Goal: Transaction & Acquisition: Purchase product/service

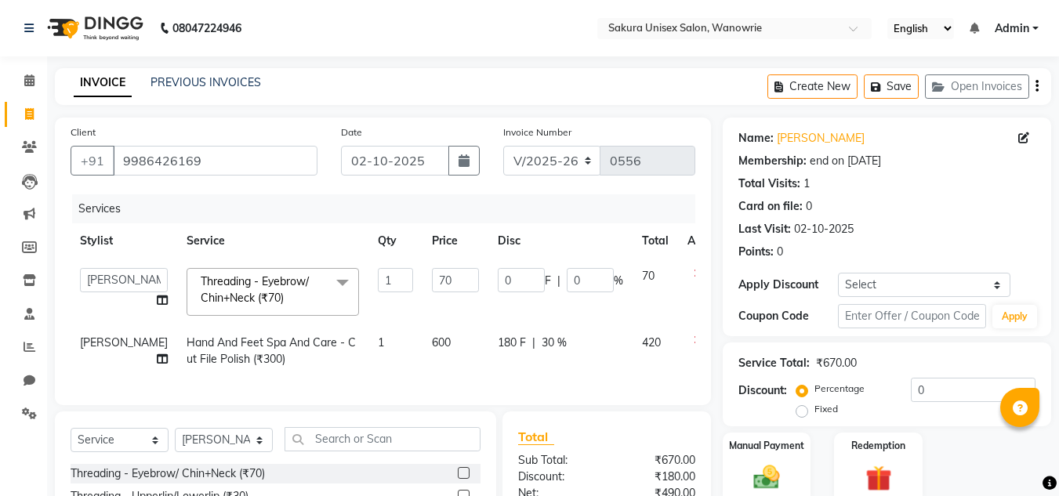
select select "7662"
select select "90493"
select select "service"
select select "90493"
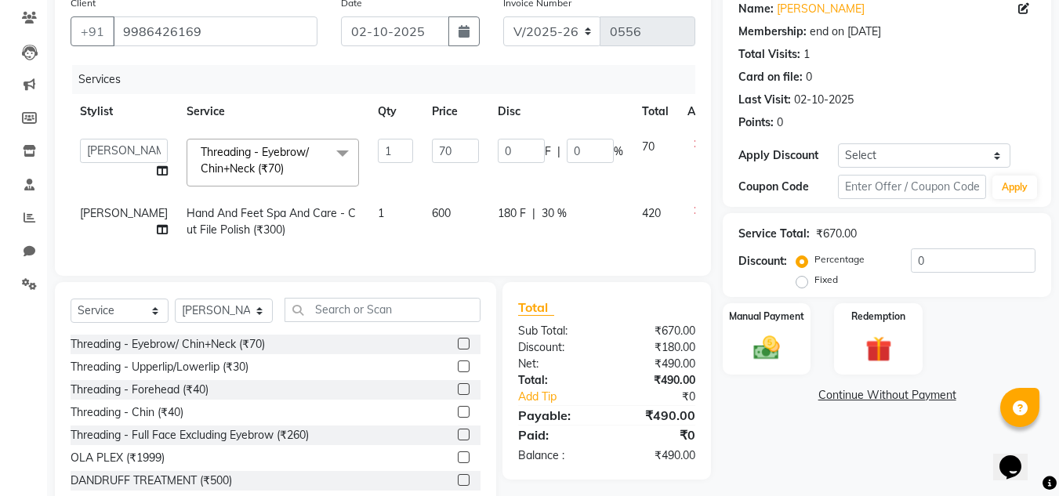
scroll to position [182, 0]
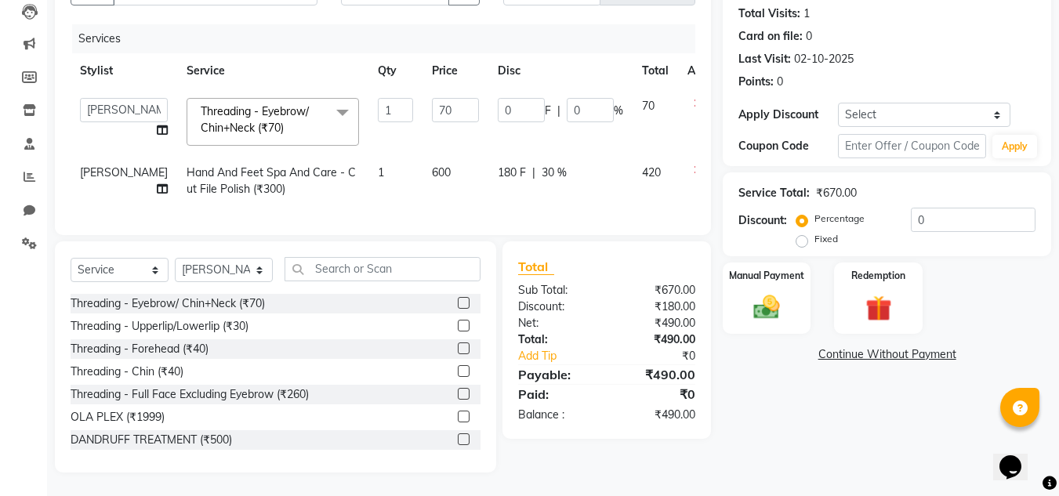
drag, startPoint x: 361, startPoint y: 292, endPoint x: 371, endPoint y: 277, distance: 17.6
click at [361, 292] on div "Select Service Product Membership Package Voucher Prepaid Gift Card Select Styl…" at bounding box center [276, 275] width 410 height 37
click at [376, 271] on input "text" at bounding box center [382, 269] width 196 height 24
click at [272, 172] on td "Hand And Feet Spa And Care - Cut File Polish (₹300)" at bounding box center [272, 181] width 191 height 52
select select "90493"
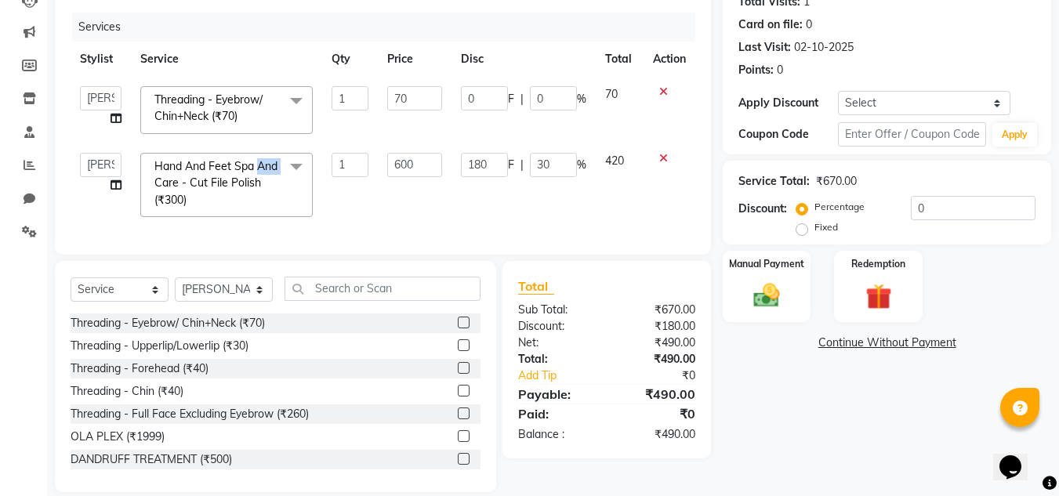
click at [272, 174] on span "Hand And Feet Spa And Care - Cut File Polish (₹300) x" at bounding box center [219, 183] width 138 height 50
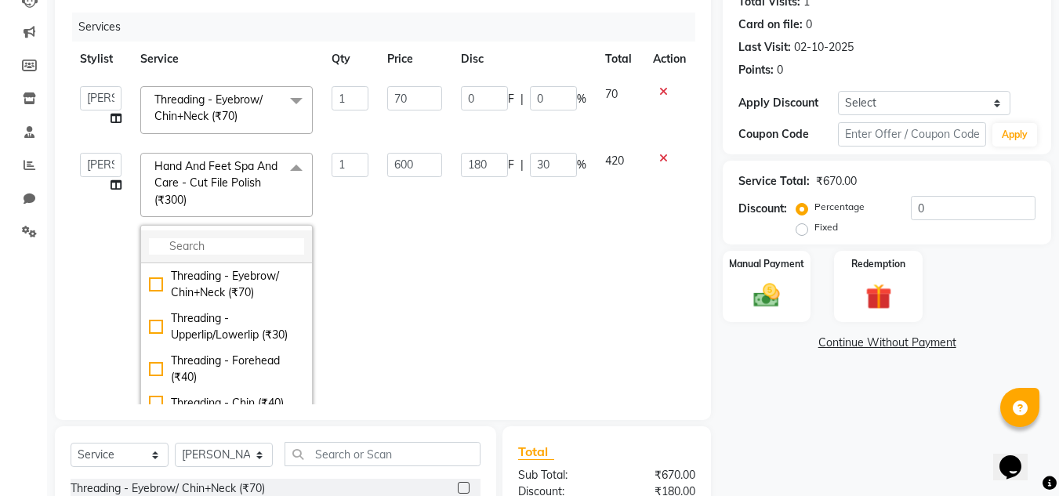
click at [237, 241] on input "multiselect-search" at bounding box center [226, 246] width 155 height 16
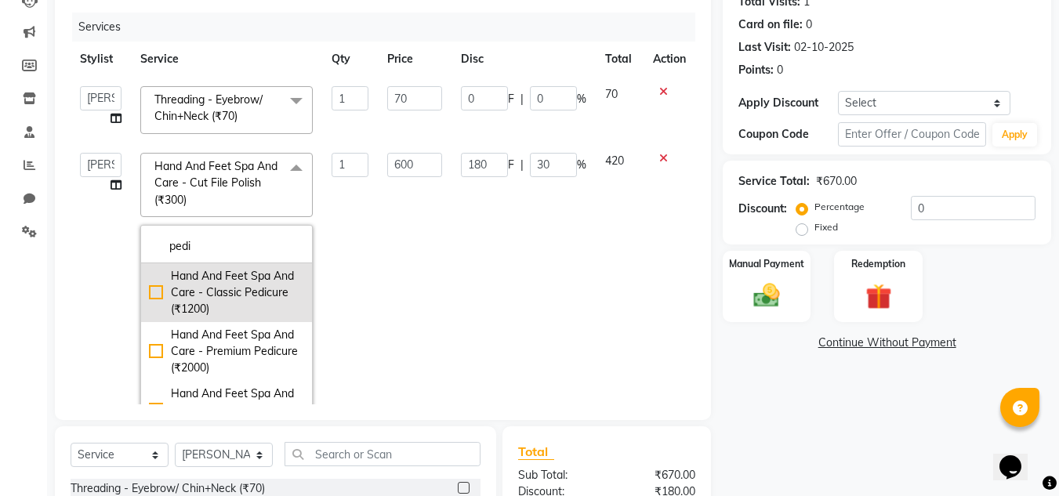
type input "pedi"
click at [219, 288] on div "Hand And Feet Spa And Care - Classic Pedicure (₹1200)" at bounding box center [226, 292] width 155 height 49
checkbox input "true"
type input "1200"
type input "0"
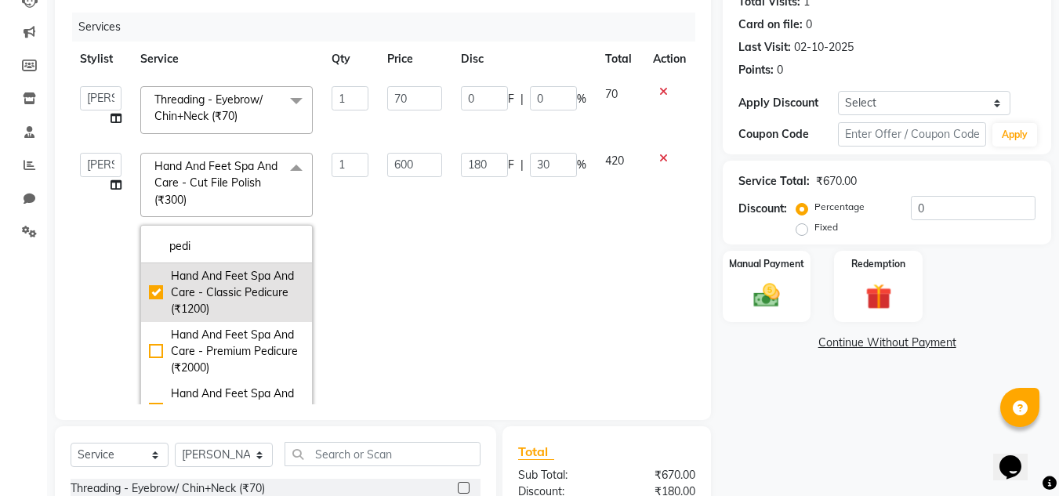
type input "0"
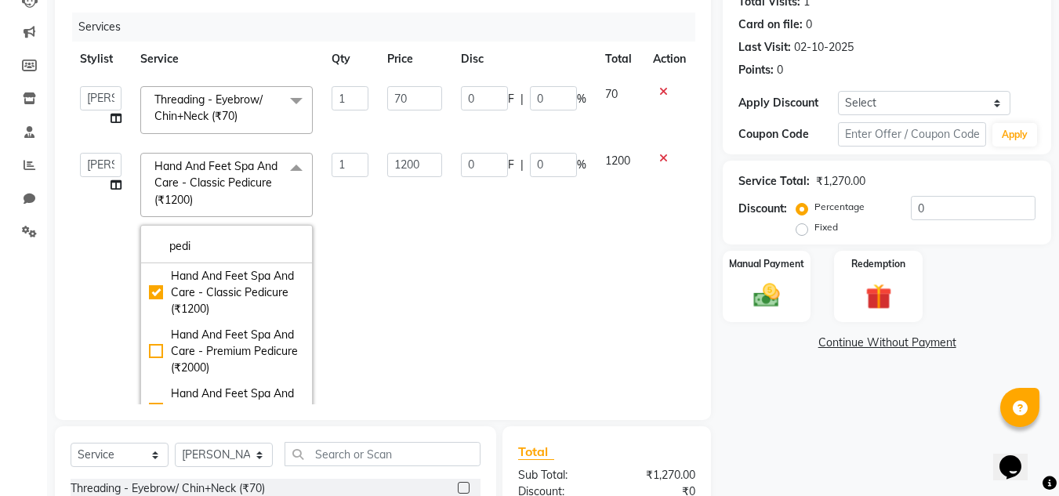
click at [412, 208] on td "1200" at bounding box center [414, 285] width 73 height 284
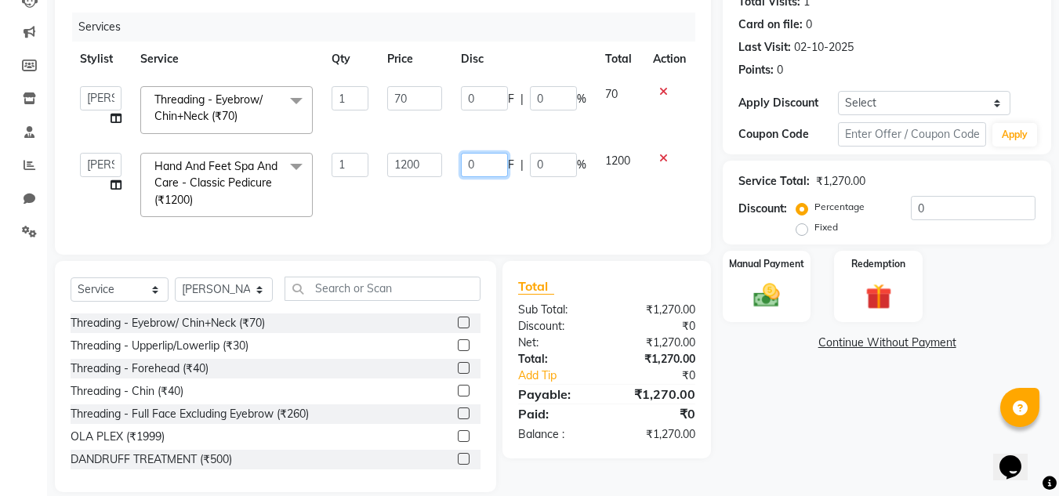
click at [492, 165] on input "0" at bounding box center [484, 165] width 47 height 24
type input "0"
type input "740"
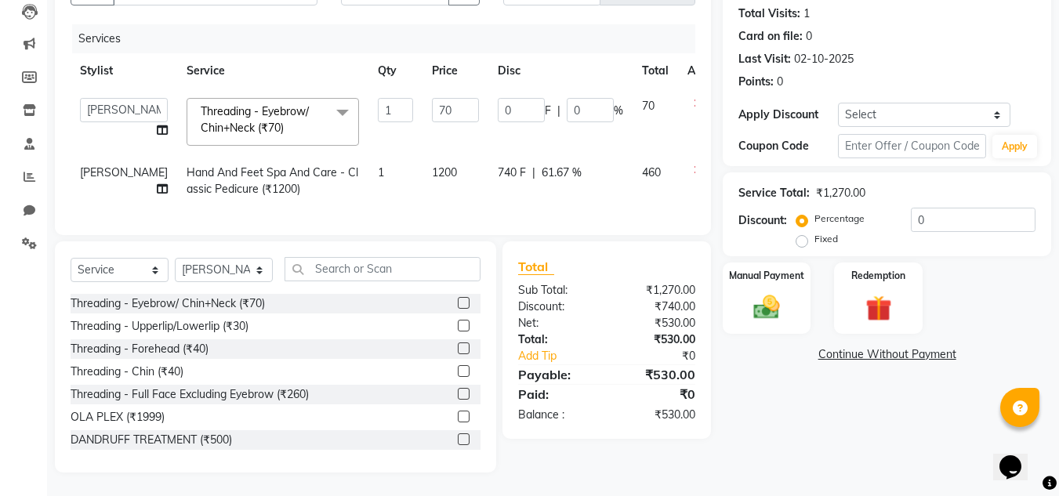
click at [566, 226] on div "Client [PHONE_NUMBER] Date [DATE] Invoice Number V/2025 V/[PHONE_NUMBER] Servic…" at bounding box center [383, 91] width 656 height 288
click at [347, 267] on input "text" at bounding box center [382, 269] width 196 height 24
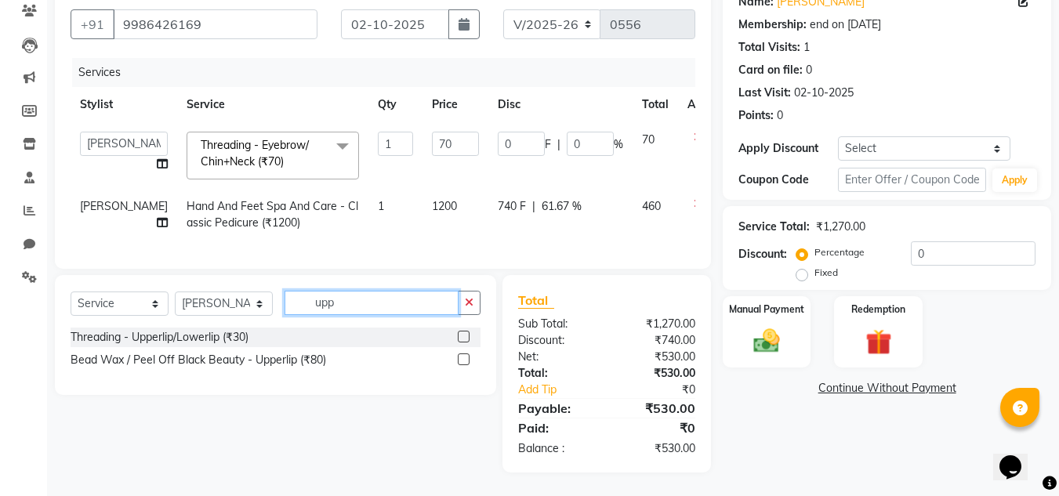
scroll to position [148, 0]
type input "upper"
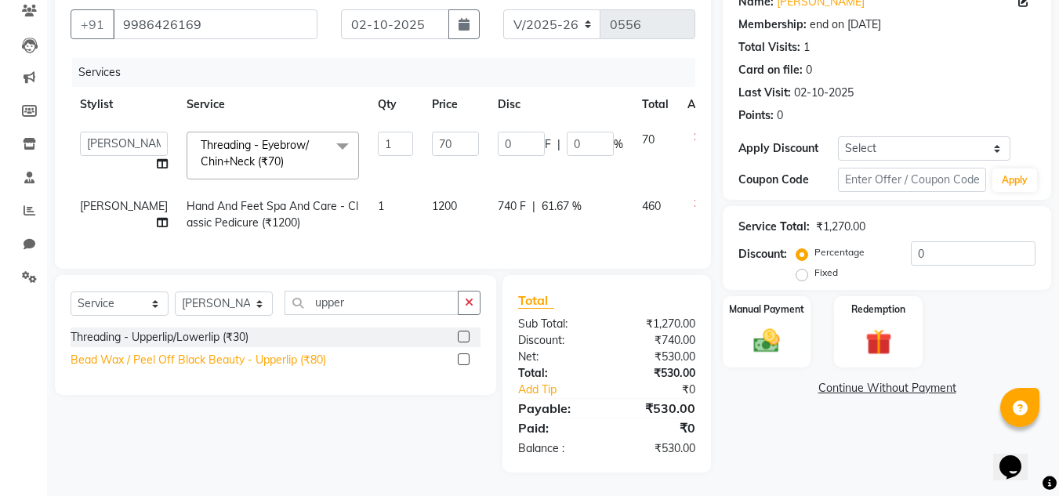
click at [200, 359] on div "Bead Wax / Peel Off Black Beauty - Upperlip (₹80)" at bounding box center [198, 360] width 255 height 16
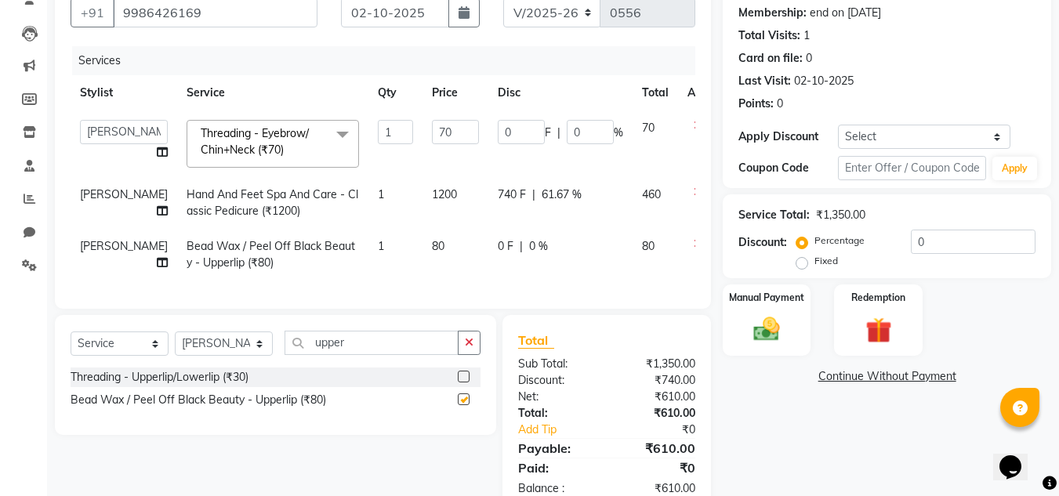
checkbox input "false"
drag, startPoint x: 429, startPoint y: 358, endPoint x: 289, endPoint y: 387, distance: 143.2
click at [289, 387] on div "Select Service Product Membership Package Voucher Prepaid Gift Card Select Styl…" at bounding box center [275, 375] width 441 height 120
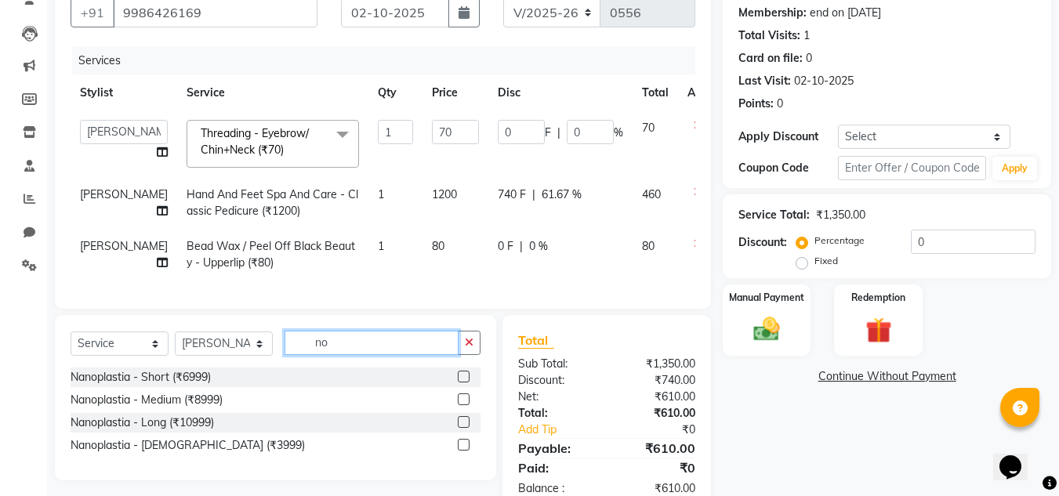
type input "n"
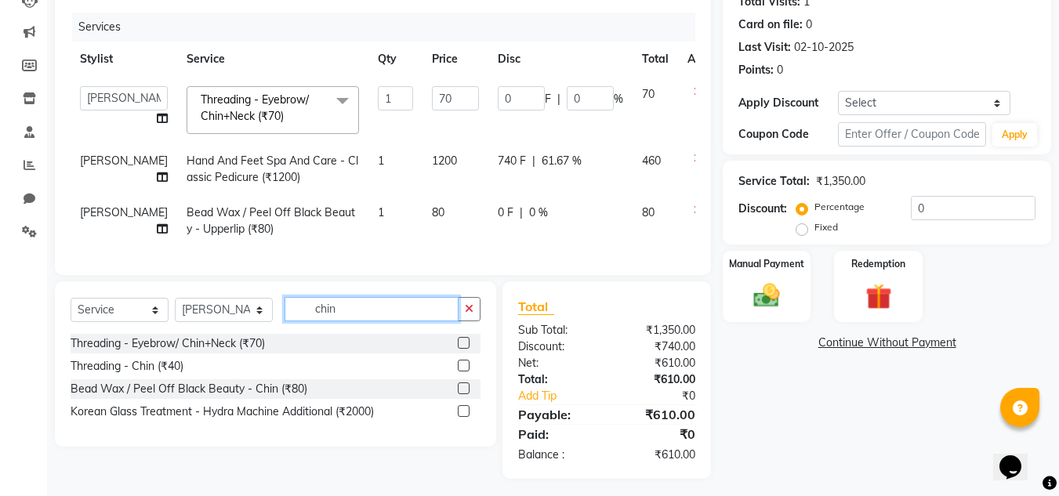
scroll to position [200, 0]
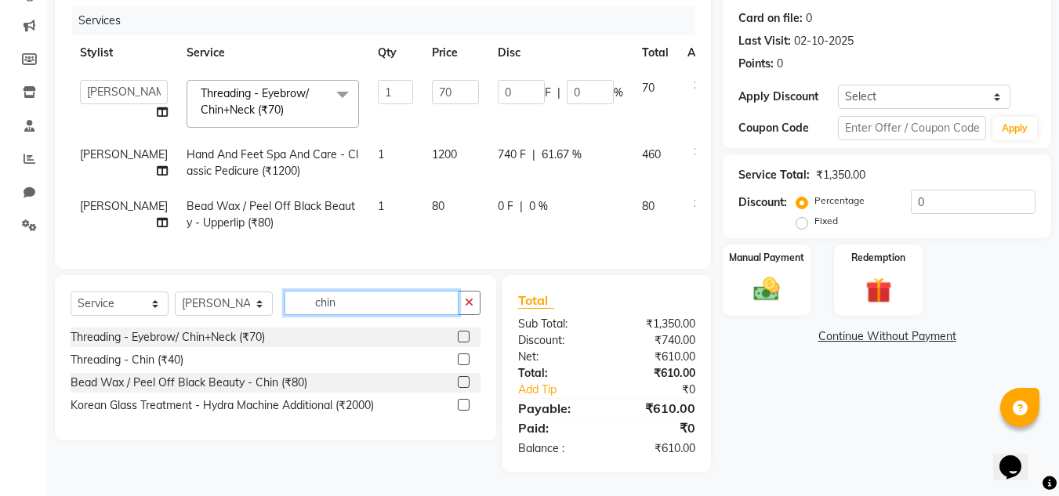
type input "chin"
click at [212, 392] on div "Bead Wax / Peel Off Black Beauty - Chin (₹80)" at bounding box center [276, 383] width 410 height 20
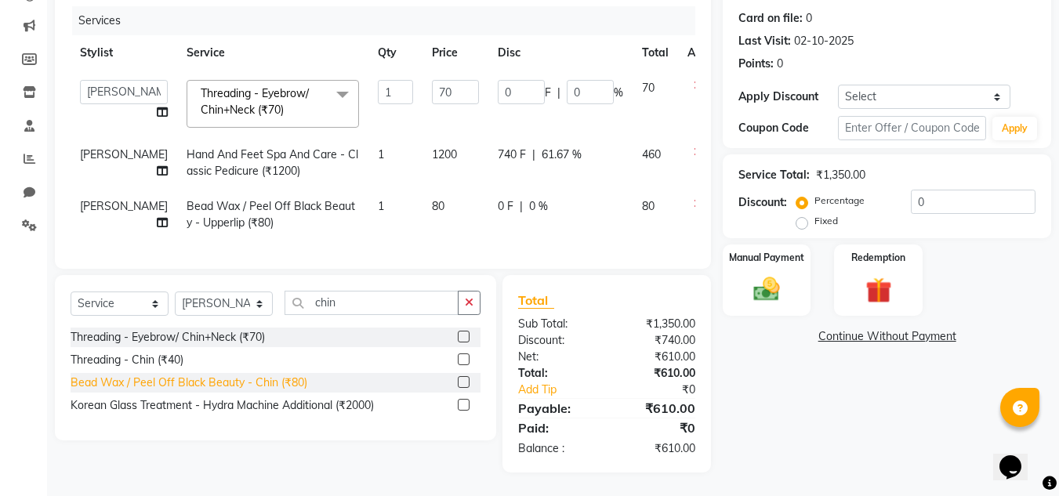
click at [259, 381] on div "Bead Wax / Peel Off Black Beauty - Chin (₹80)" at bounding box center [189, 383] width 237 height 16
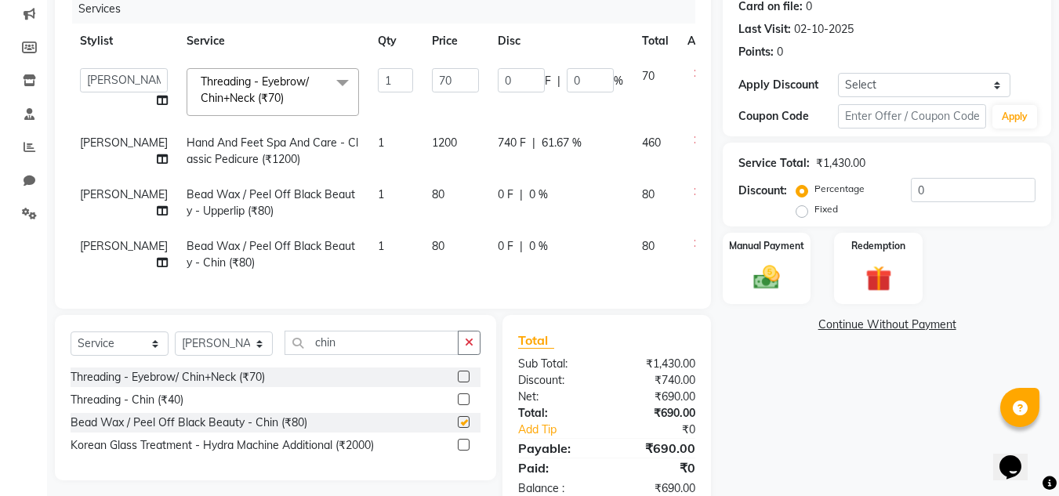
checkbox input "false"
click at [468, 348] on icon "button" at bounding box center [469, 342] width 9 height 11
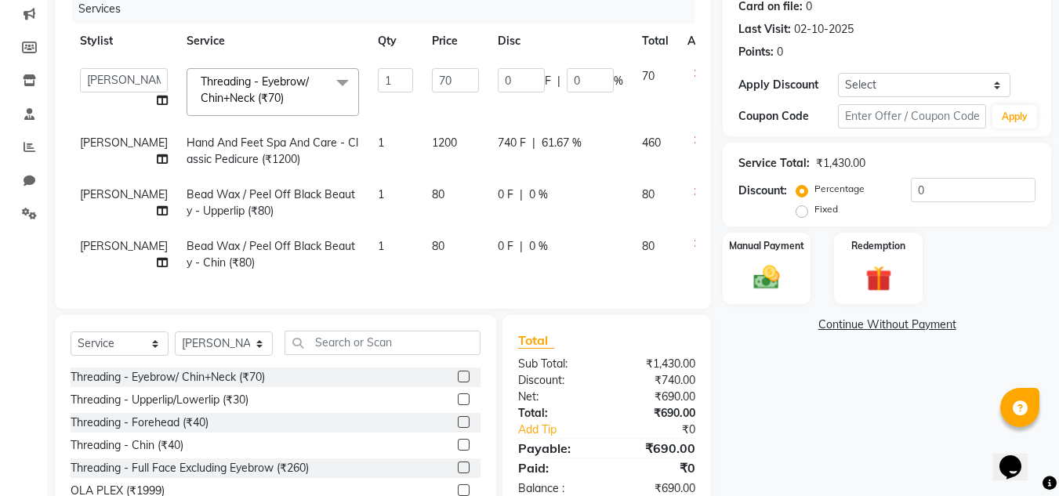
click at [541, 149] on span "61.67 %" at bounding box center [561, 143] width 40 height 16
select select "90493"
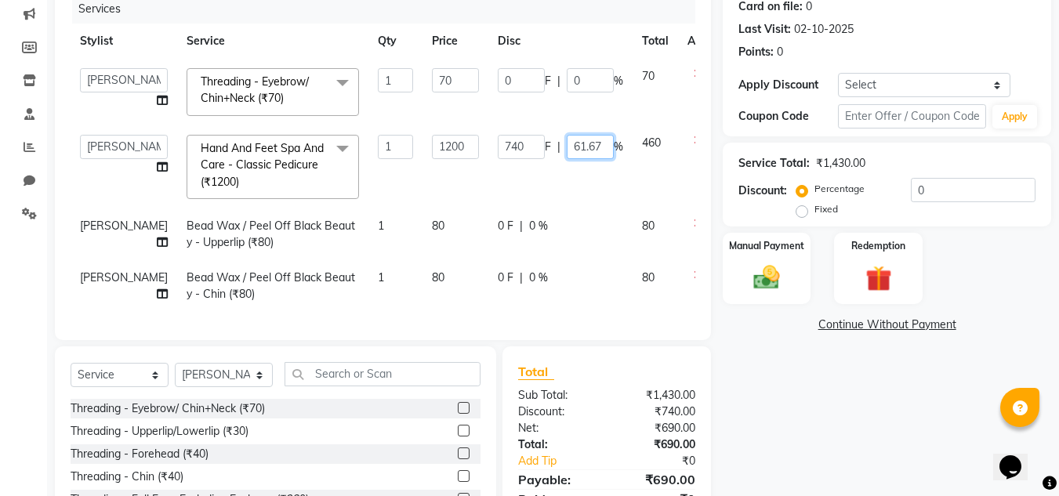
drag, startPoint x: 565, startPoint y: 152, endPoint x: 520, endPoint y: 150, distance: 44.7
click at [520, 150] on div "740 F | 61.67 %" at bounding box center [560, 147] width 125 height 24
type input "30"
click at [570, 112] on td "0 F | 0 %" at bounding box center [560, 92] width 144 height 67
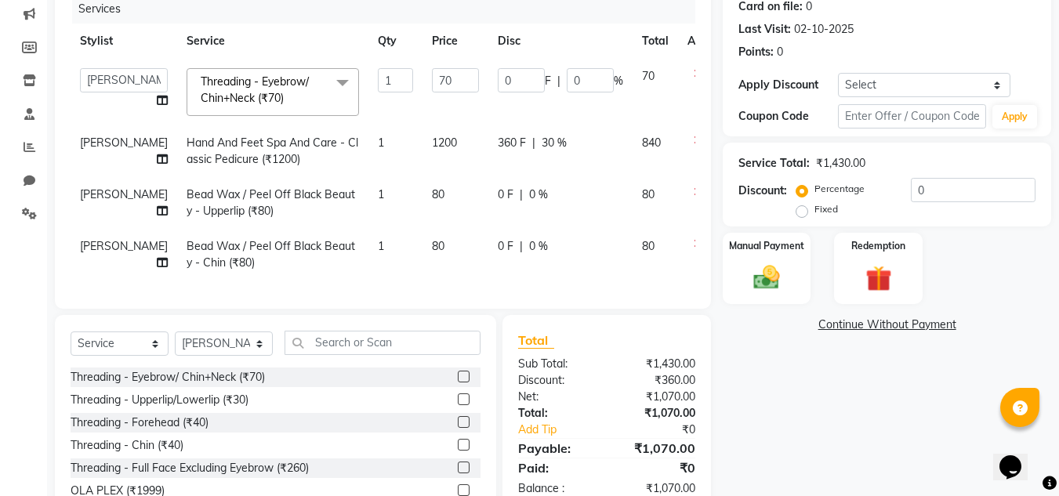
click at [515, 143] on div "360 F | 30 %" at bounding box center [560, 143] width 125 height 16
select select "90493"
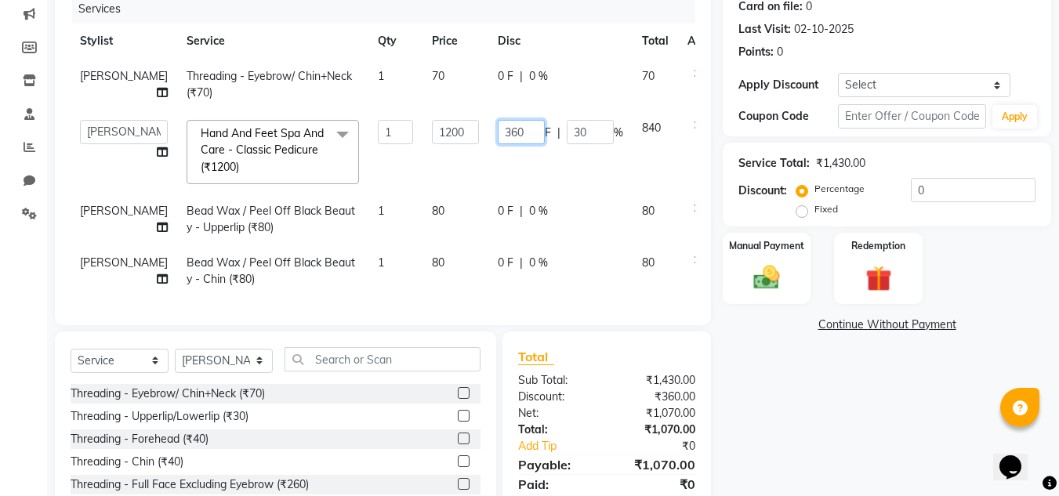
drag, startPoint x: 487, startPoint y: 135, endPoint x: 440, endPoint y: 138, distance: 46.3
click at [440, 138] on tr "[PERSON_NAME] [PERSON_NAME] krishi [PERSON_NAME] sachin Hand And Feet Spa And C…" at bounding box center [400, 151] width 659 height 83
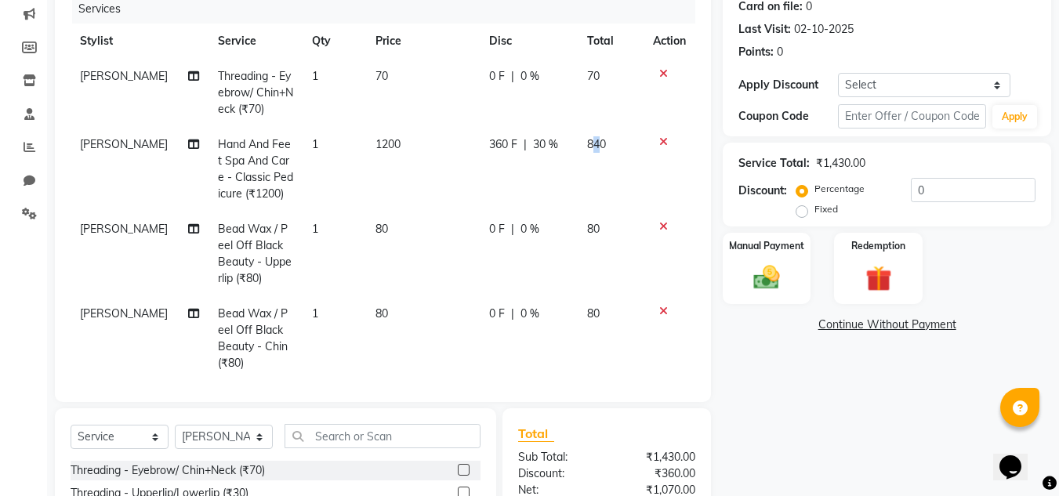
click at [585, 147] on tr "[PERSON_NAME] Hand And Feet Spa And Care - Classic Pedicure (₹1200) 1 1200 360 …" at bounding box center [383, 169] width 625 height 85
click at [548, 147] on div "360 F | 30 %" at bounding box center [528, 144] width 79 height 16
select select "90493"
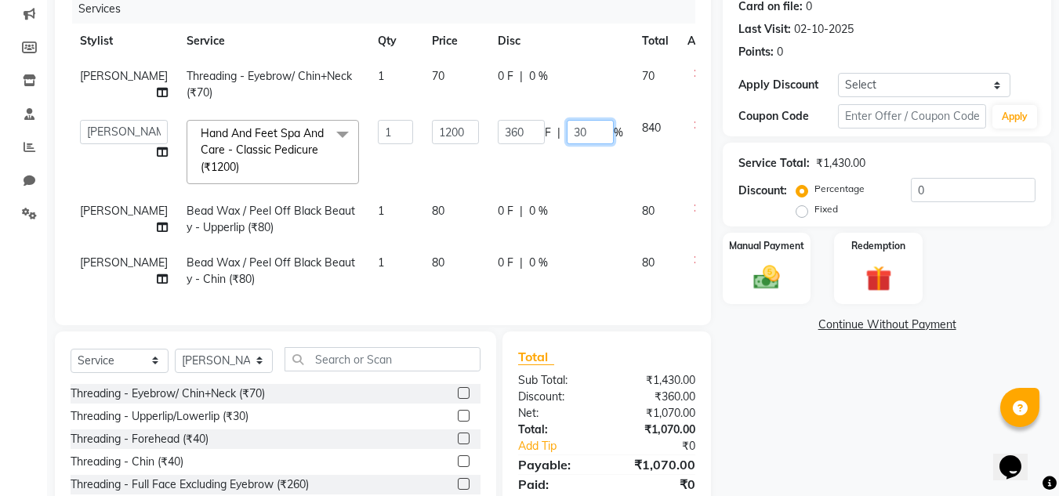
drag, startPoint x: 542, startPoint y: 132, endPoint x: 516, endPoint y: 132, distance: 25.9
click at [516, 132] on div "360 F | 30 %" at bounding box center [560, 132] width 125 height 24
type input "45"
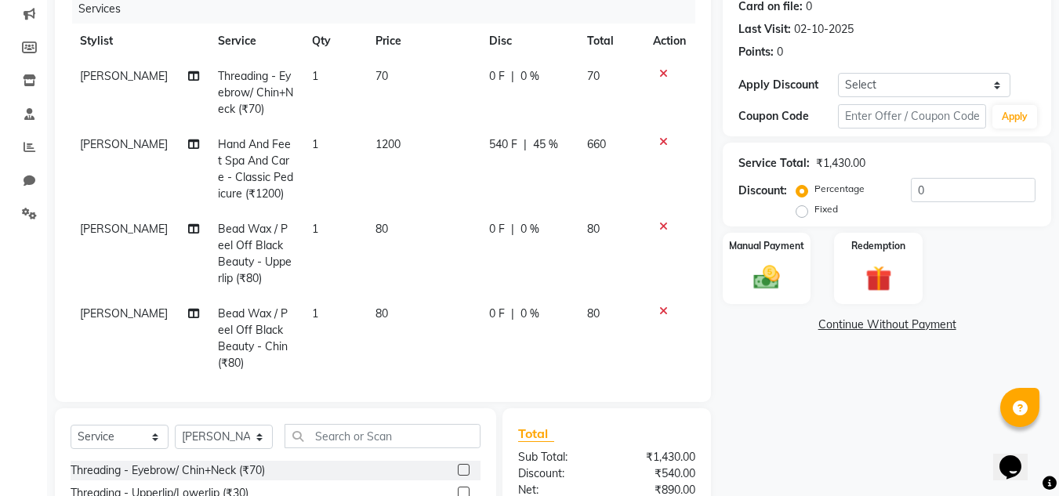
click at [552, 158] on td "540 F | 45 %" at bounding box center [529, 169] width 98 height 85
select select "90493"
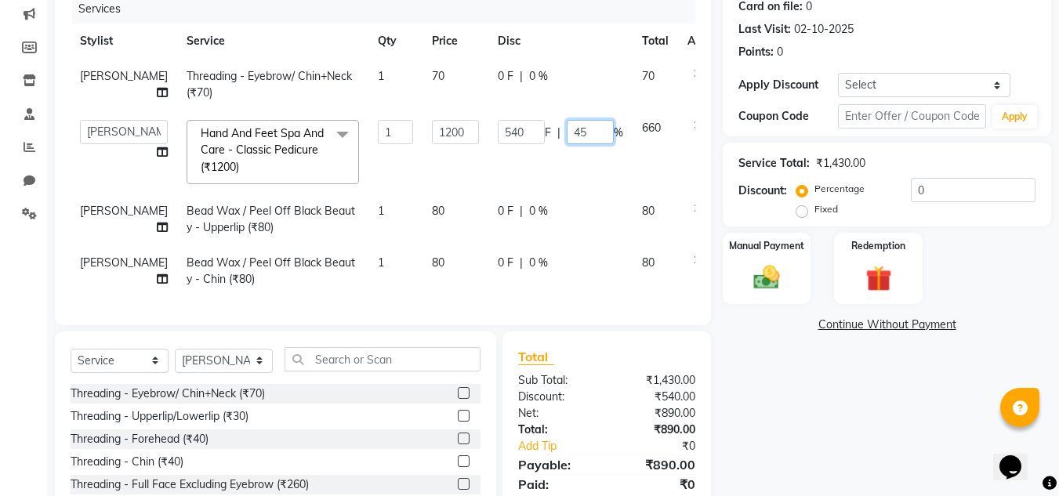
drag, startPoint x: 556, startPoint y: 132, endPoint x: 517, endPoint y: 134, distance: 39.2
click at [517, 134] on div "540 F | 45 %" at bounding box center [560, 132] width 125 height 24
type input "62"
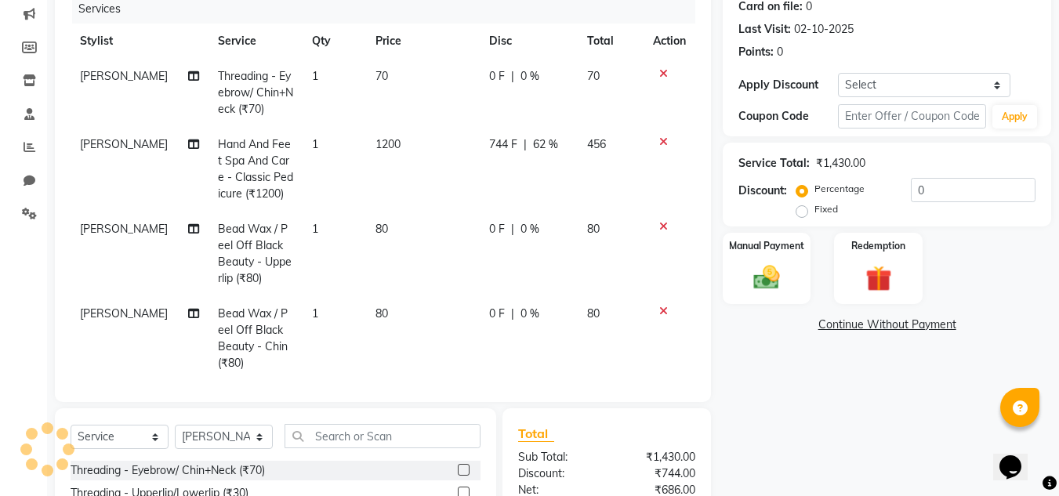
drag, startPoint x: 579, startPoint y: 187, endPoint x: 570, endPoint y: 179, distance: 12.2
click at [579, 186] on tr "[PERSON_NAME] Hand And Feet Spa And Care - Classic Pedicure (₹1200) 1 1200 744 …" at bounding box center [383, 169] width 625 height 85
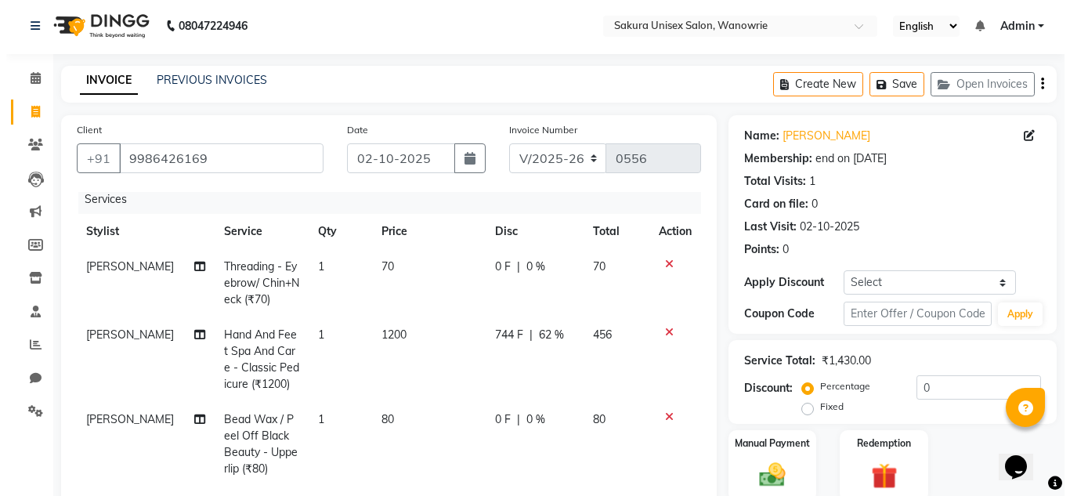
scroll to position [0, 0]
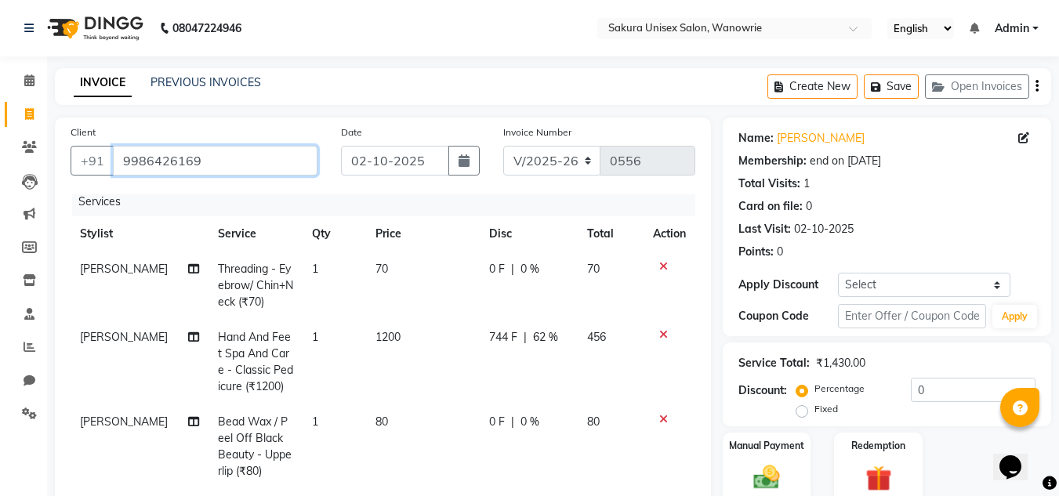
drag, startPoint x: 277, startPoint y: 163, endPoint x: 64, endPoint y: 197, distance: 215.9
click at [64, 197] on div "Client [PHONE_NUMBER] Date [DATE] Invoice Number V/2025 V/[PHONE_NUMBER] Servic…" at bounding box center [383, 360] width 656 height 484
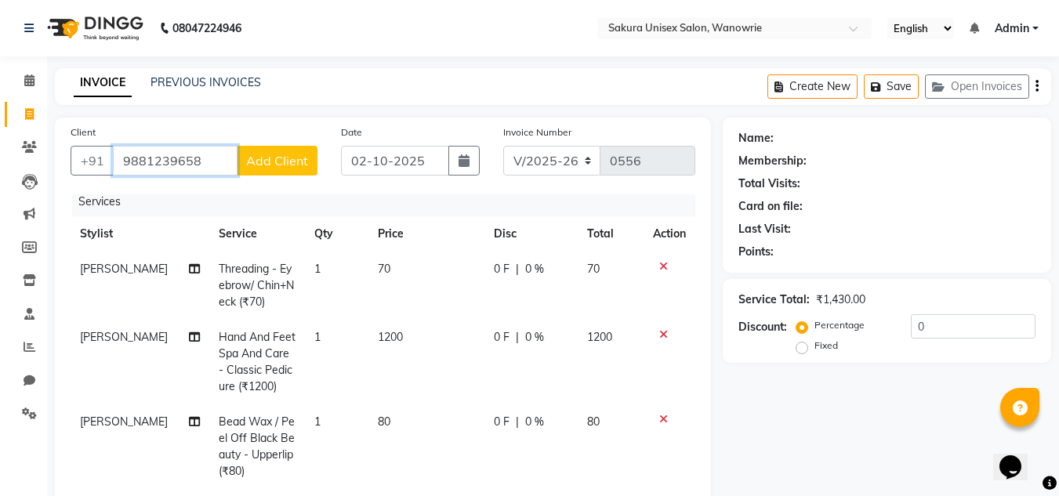
type input "9881239658"
click at [305, 173] on button "Add Client" at bounding box center [277, 161] width 81 height 30
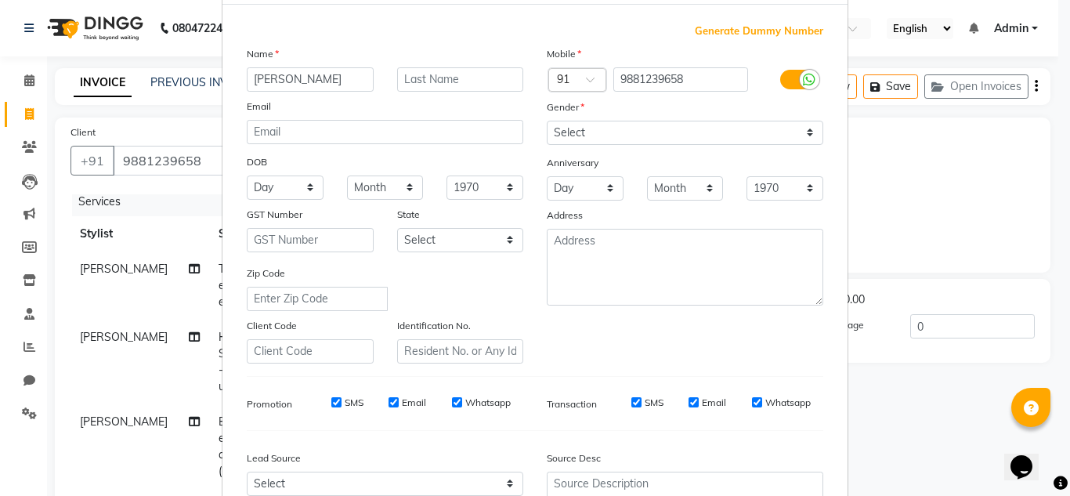
scroll to position [71, 0]
type input "[PERSON_NAME]"
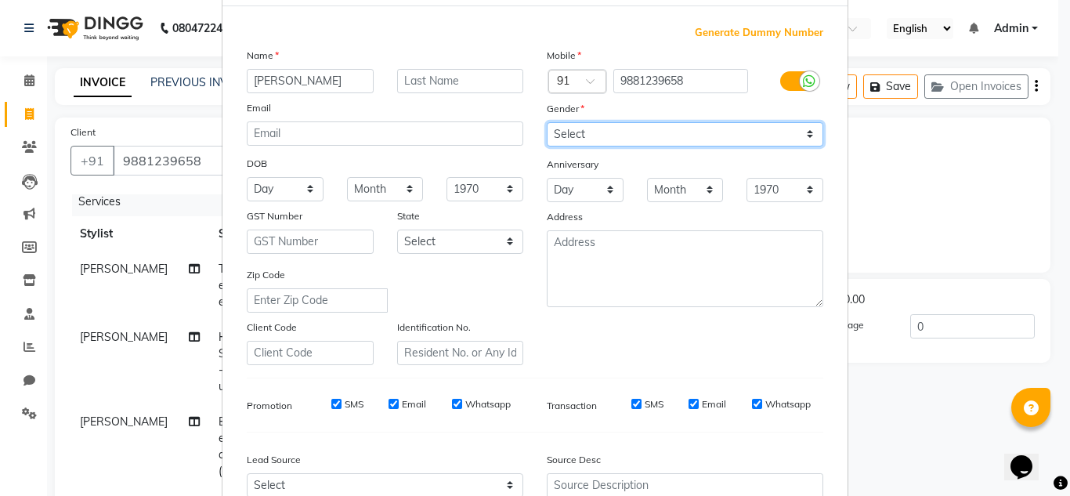
drag, startPoint x: 644, startPoint y: 135, endPoint x: 645, endPoint y: 144, distance: 9.4
click at [644, 135] on select "Select [DEMOGRAPHIC_DATA] [DEMOGRAPHIC_DATA] Other Prefer Not To Say" at bounding box center [685, 134] width 277 height 24
select select "[DEMOGRAPHIC_DATA]"
click at [547, 122] on select "Select [DEMOGRAPHIC_DATA] [DEMOGRAPHIC_DATA] Other Prefer Not To Say" at bounding box center [685, 134] width 277 height 24
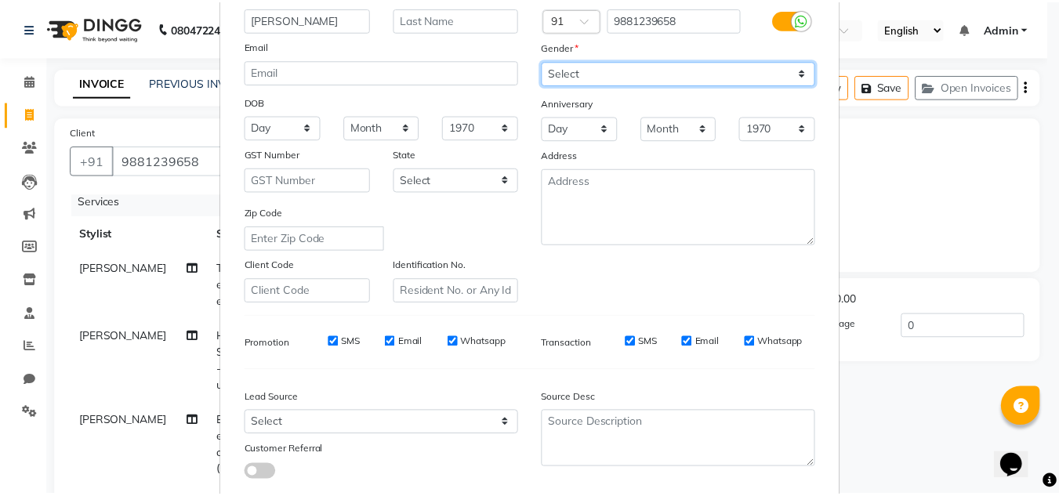
scroll to position [227, 0]
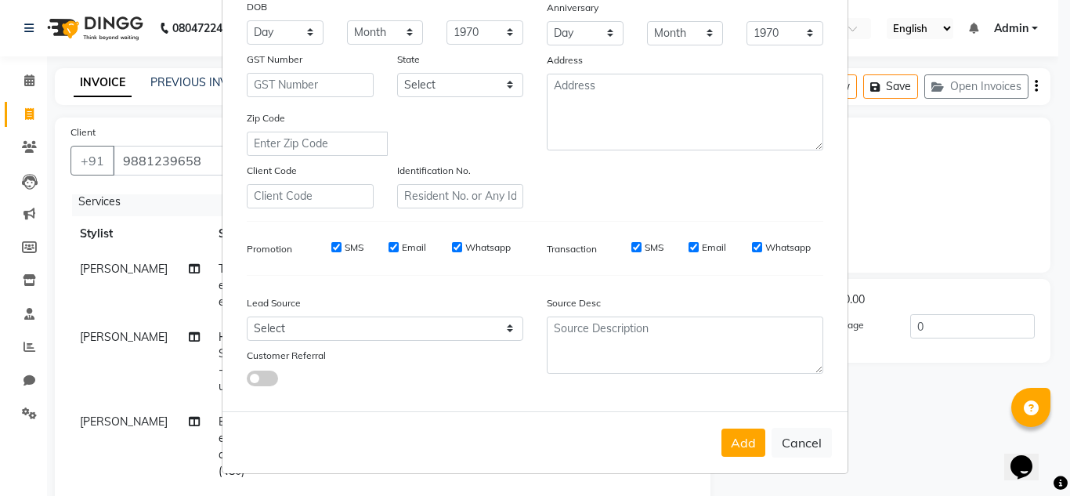
click at [728, 453] on button "Add" at bounding box center [744, 443] width 44 height 28
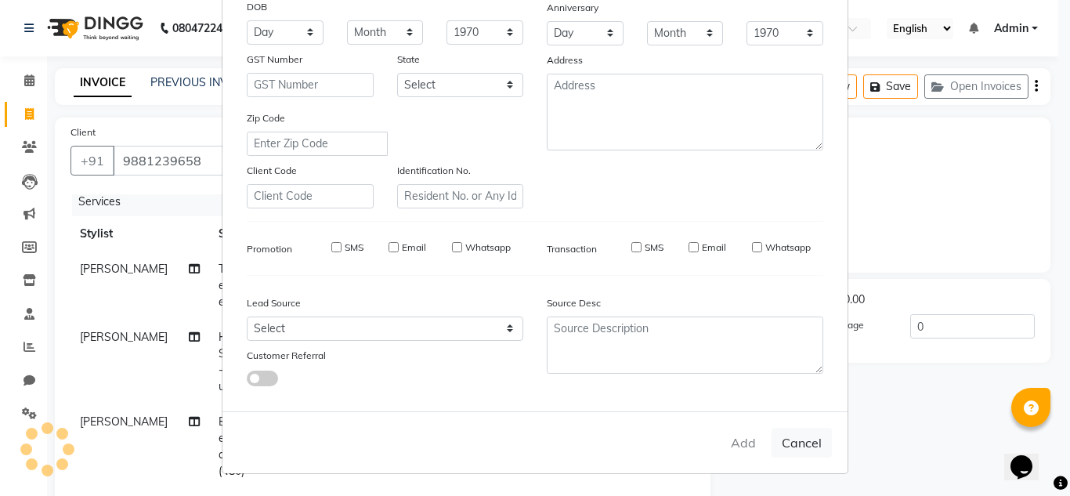
select select
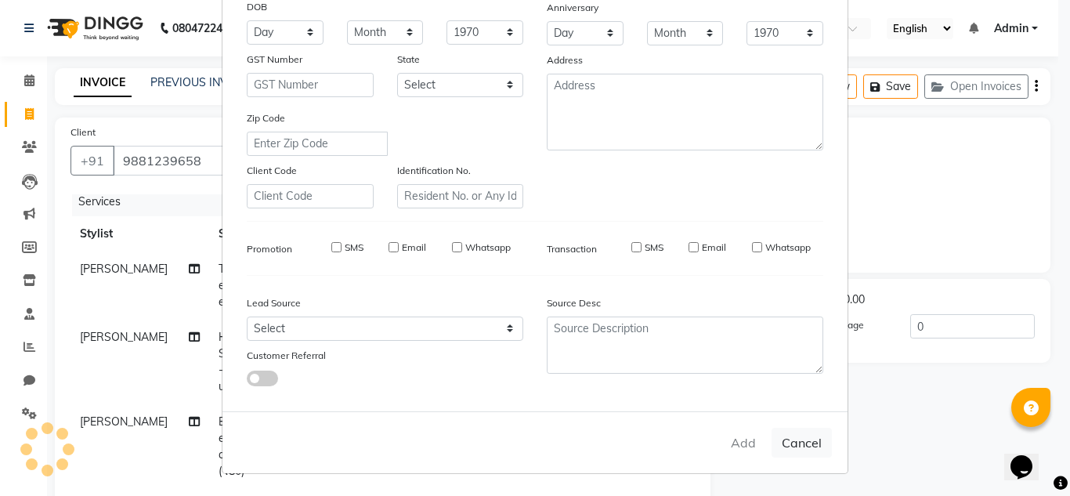
select select
checkbox input "false"
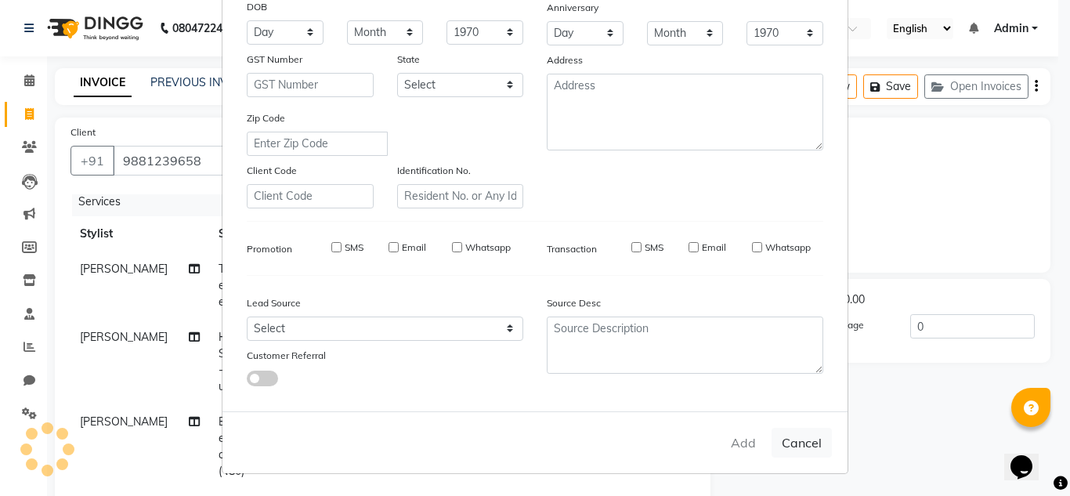
checkbox input "false"
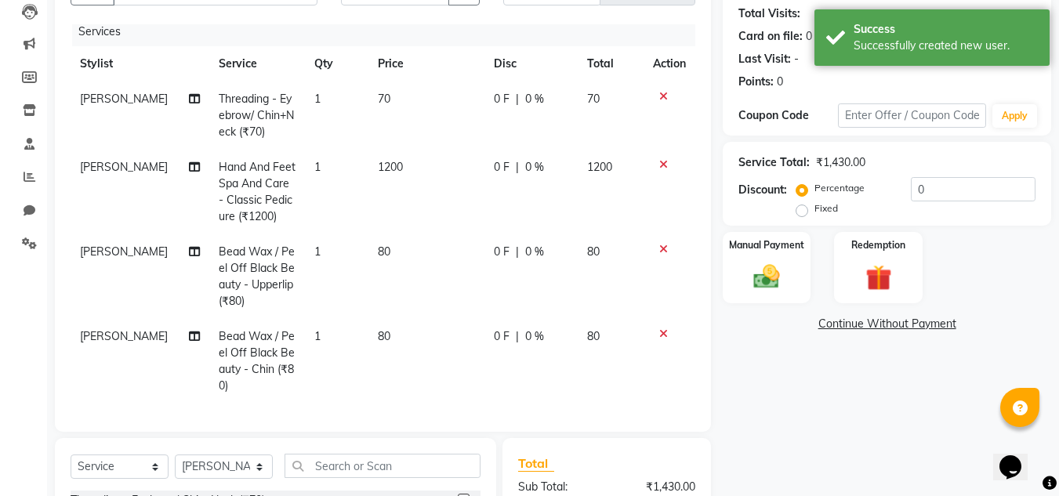
scroll to position [132, 0]
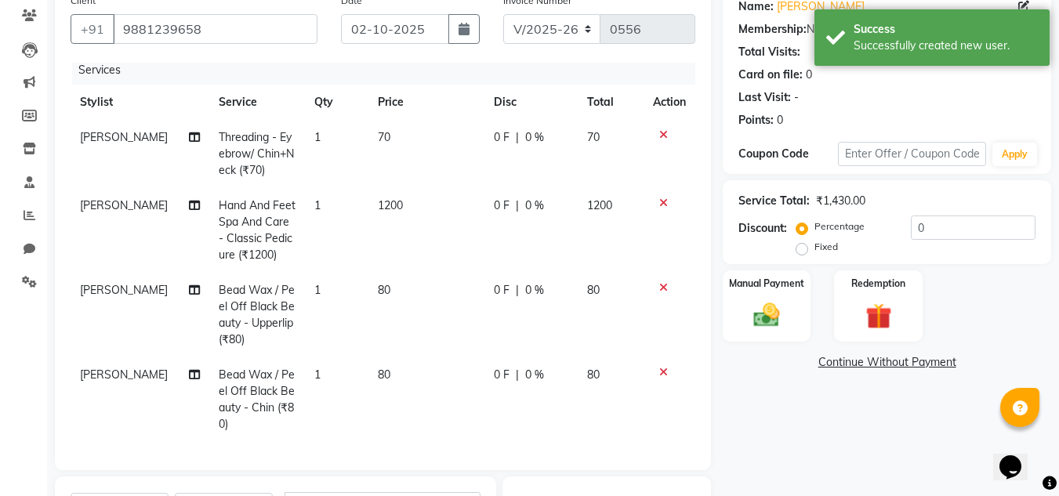
click at [513, 188] on td "0 F | 0 %" at bounding box center [530, 230] width 93 height 85
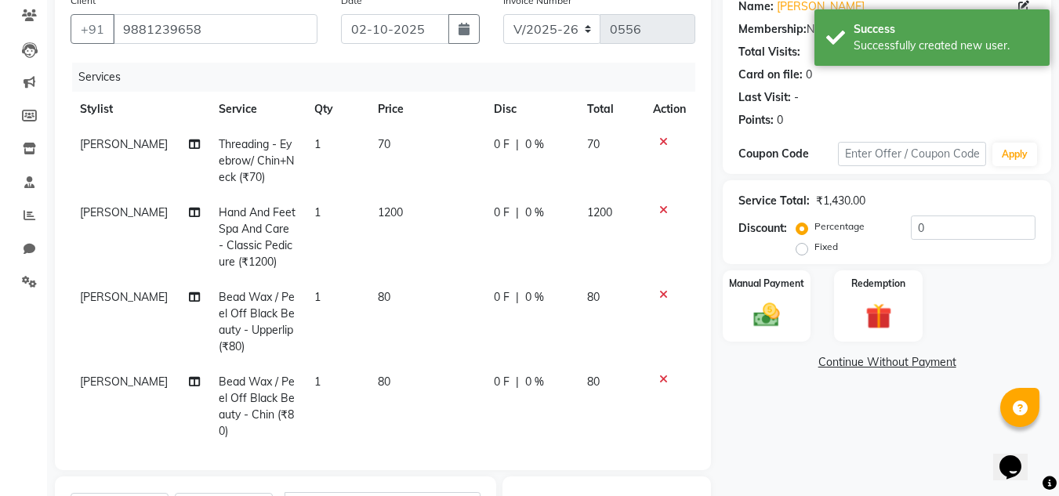
select select "90493"
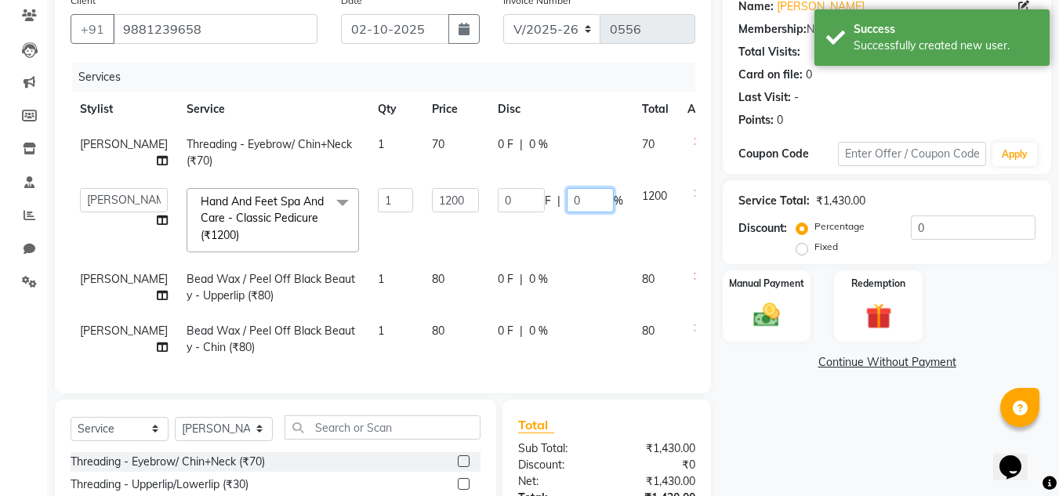
click at [567, 205] on input "0" at bounding box center [590, 200] width 47 height 24
type input "62"
drag, startPoint x: 545, startPoint y: 181, endPoint x: 563, endPoint y: 255, distance: 76.6
click at [545, 183] on tbody "[PERSON_NAME] Threading - Eyebrow/ Chin+Neck (₹70) 1 70 0 F | 0 % 70 [PERSON_NA…" at bounding box center [400, 246] width 659 height 238
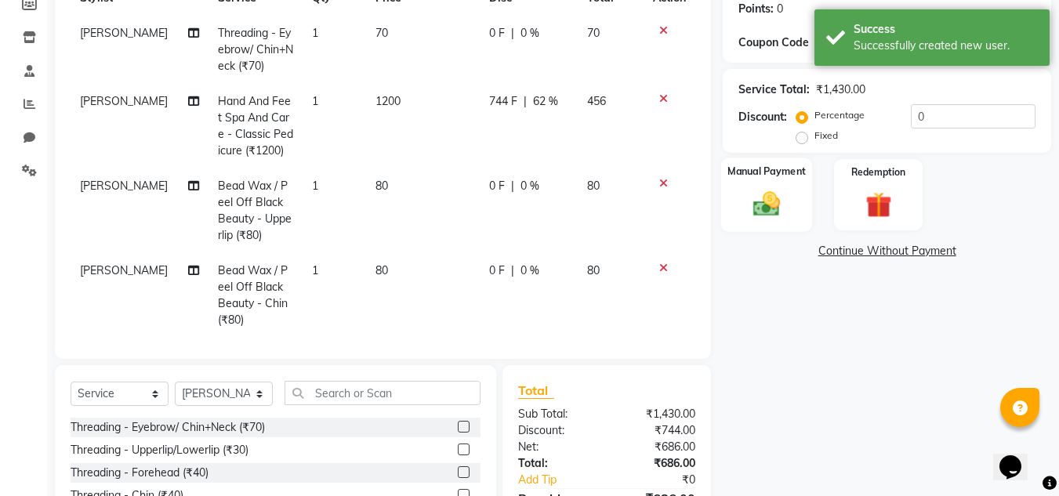
scroll to position [132, 0]
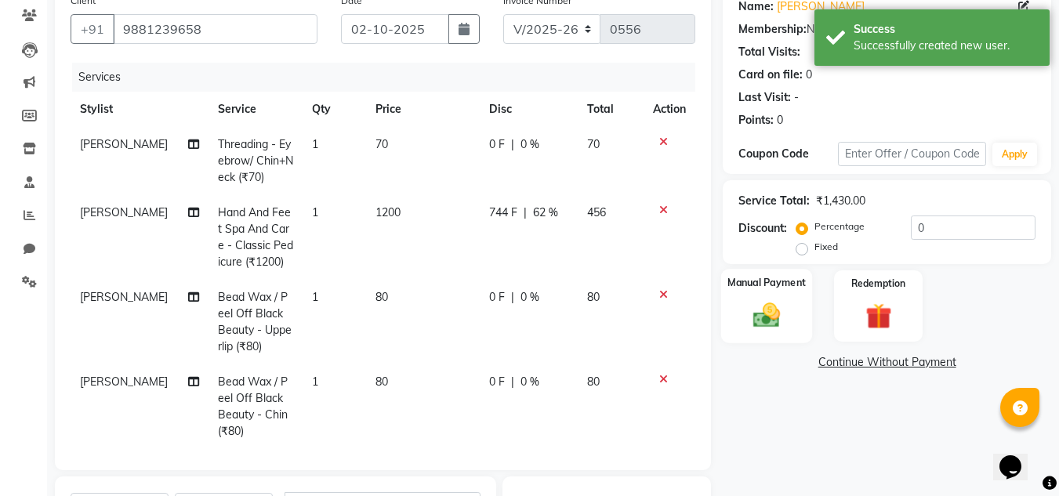
click at [776, 320] on img at bounding box center [766, 314] width 44 height 31
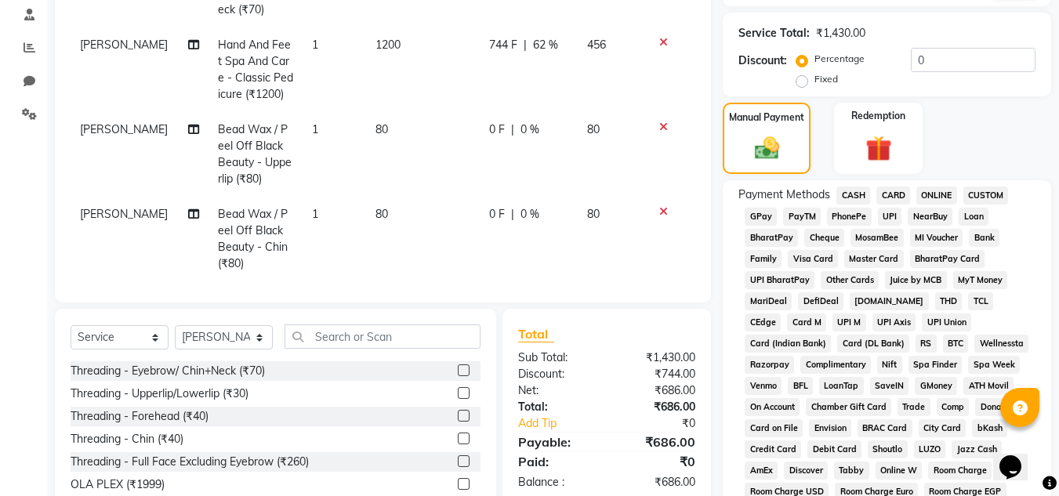
scroll to position [367, 0]
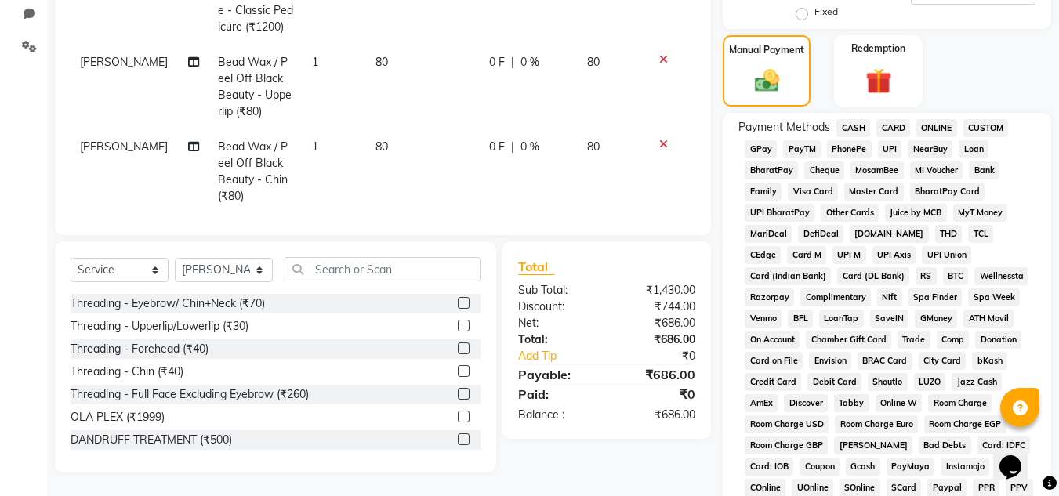
click at [947, 132] on span "ONLINE" at bounding box center [936, 128] width 41 height 18
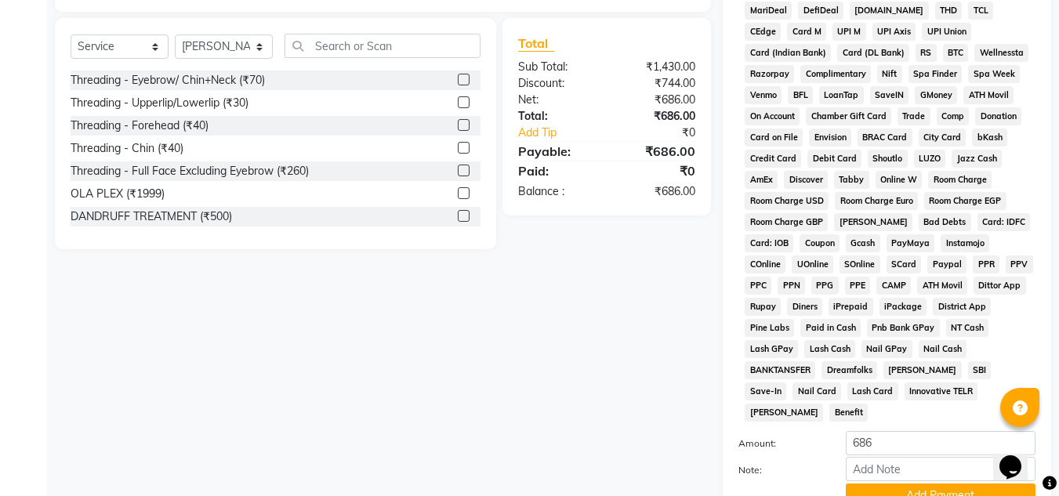
scroll to position [702, 0]
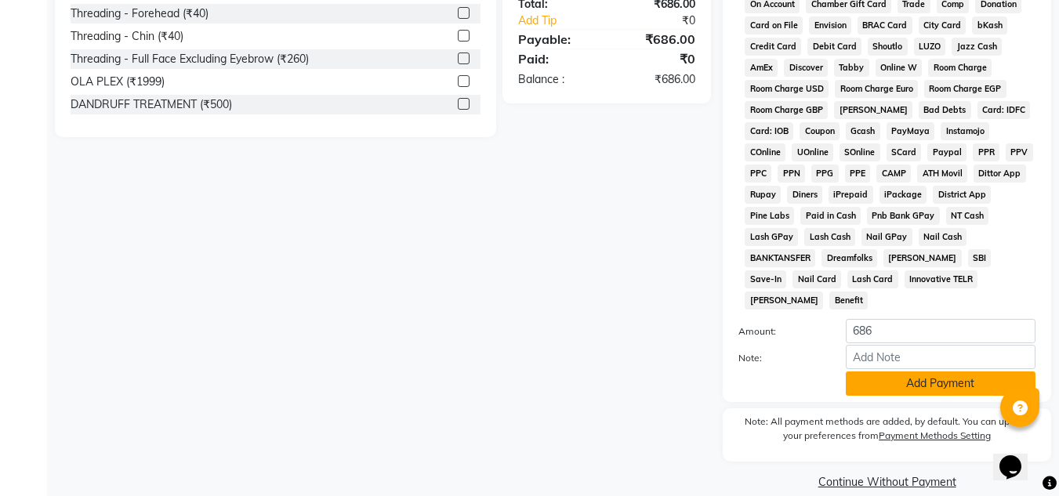
click at [959, 371] on button "Add Payment" at bounding box center [941, 383] width 190 height 24
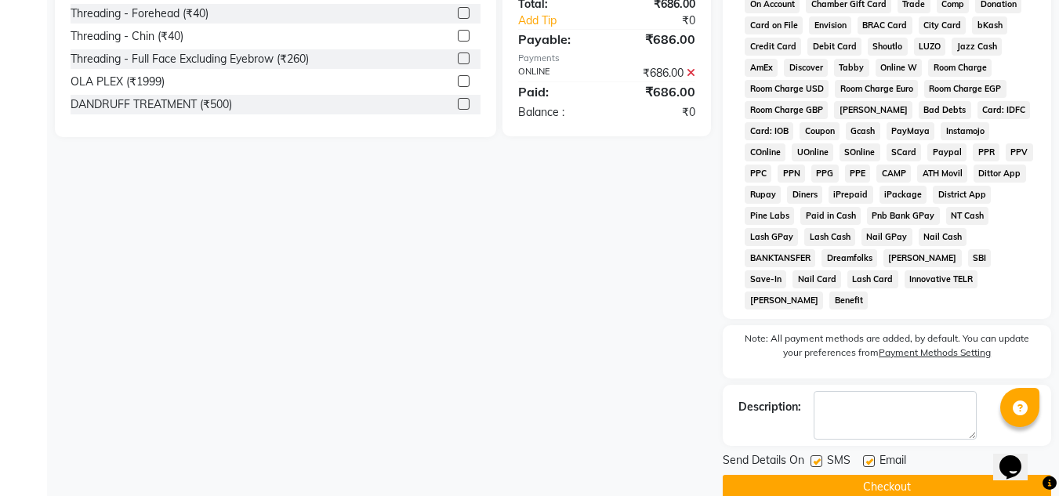
scroll to position [708, 0]
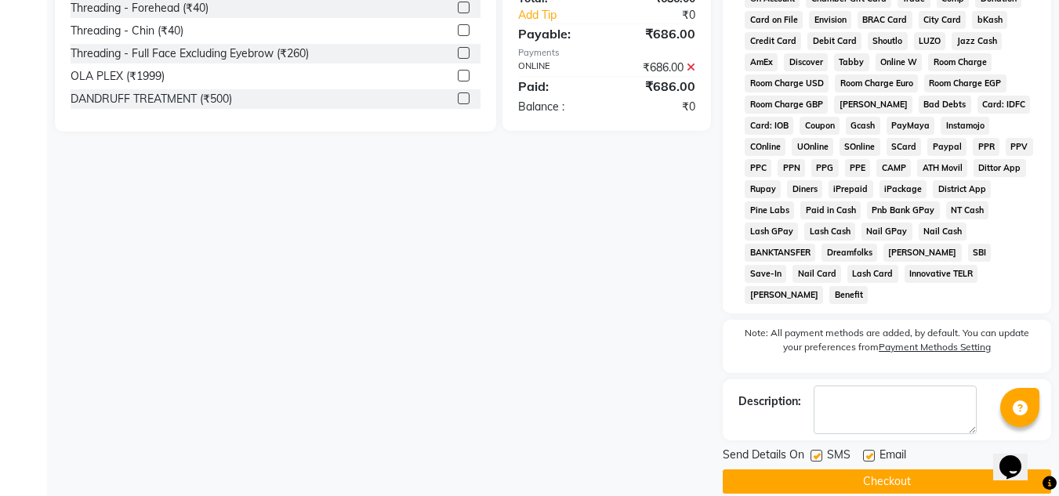
click at [878, 469] on button "Checkout" at bounding box center [887, 481] width 328 height 24
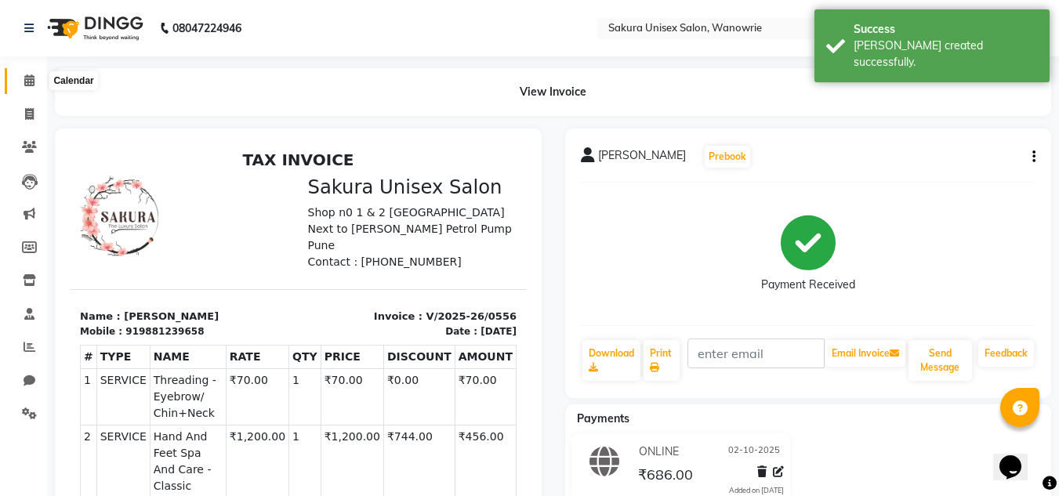
click at [26, 79] on icon at bounding box center [29, 80] width 10 height 12
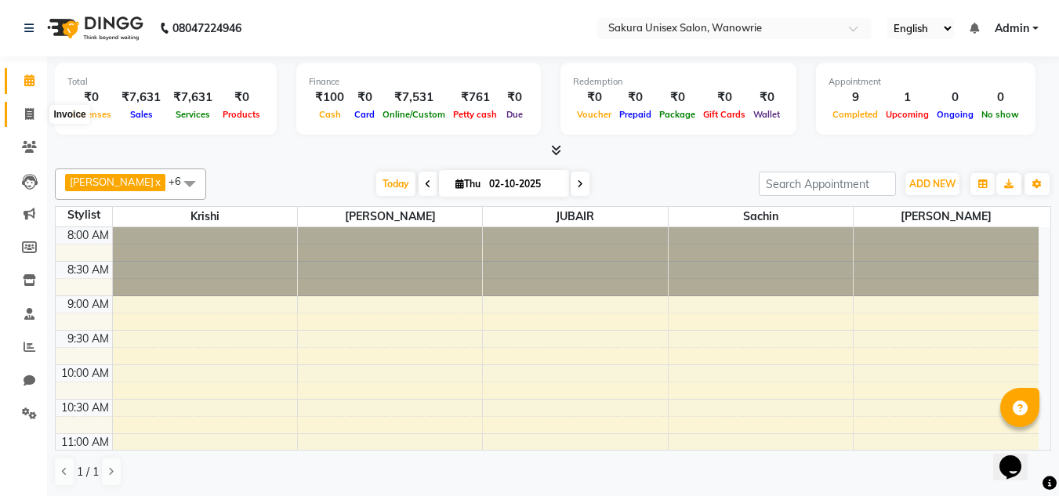
click at [33, 110] on icon at bounding box center [29, 114] width 9 height 12
select select "service"
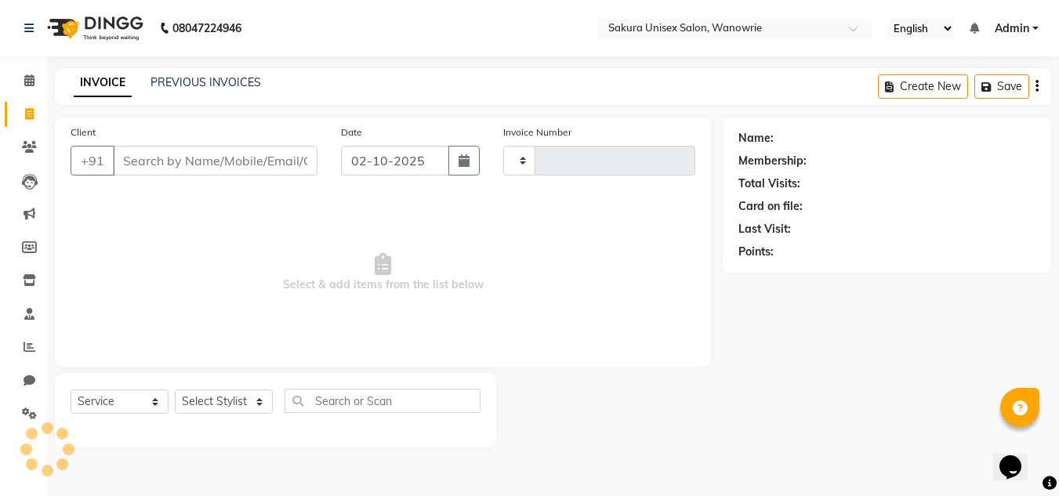
type input "0557"
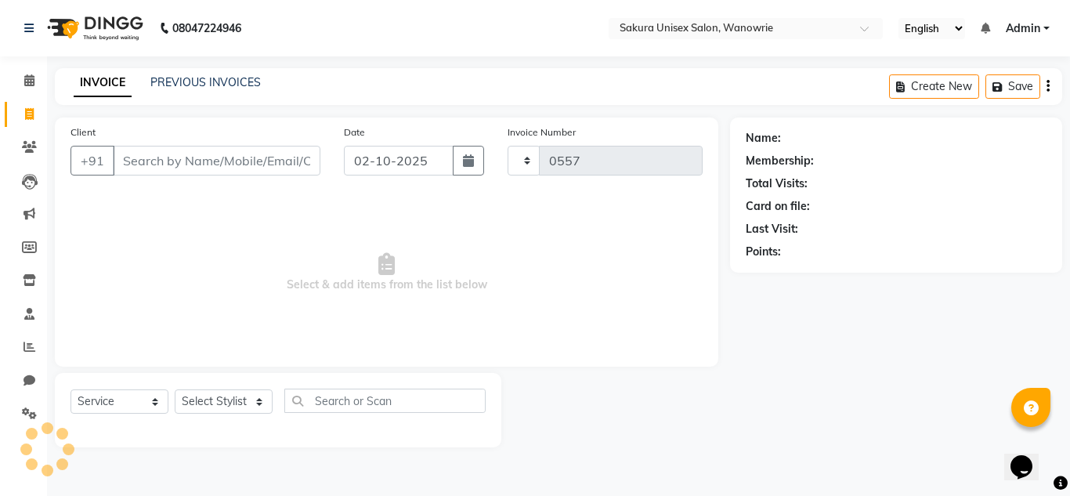
select select "7662"
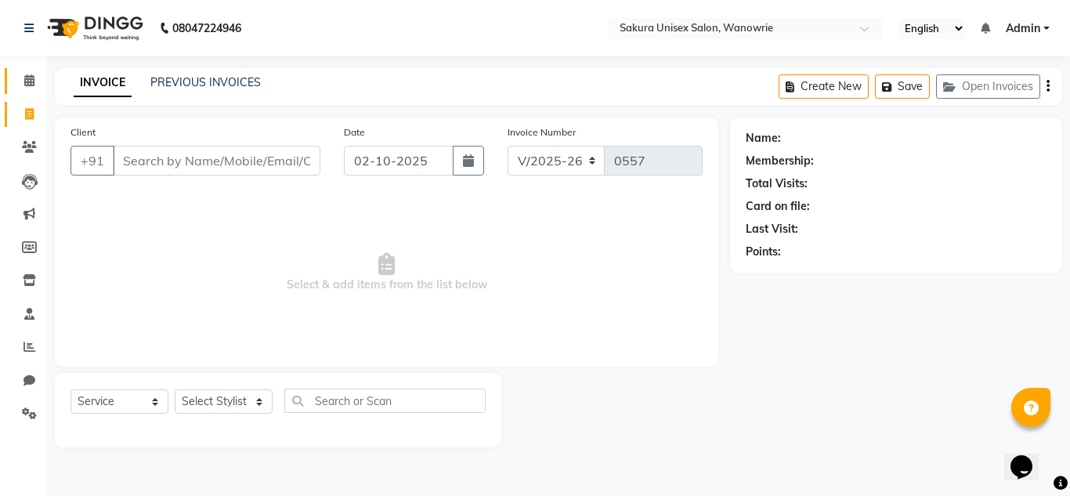
drag, startPoint x: 47, startPoint y: 78, endPoint x: 37, endPoint y: 78, distance: 10.2
click at [46, 78] on app-home "08047224946 Select Location × Sakura Unisex Salon, Wanowrie English ENGLISH Esp…" at bounding box center [535, 235] width 1070 height 471
click at [35, 78] on span at bounding box center [29, 81] width 27 height 18
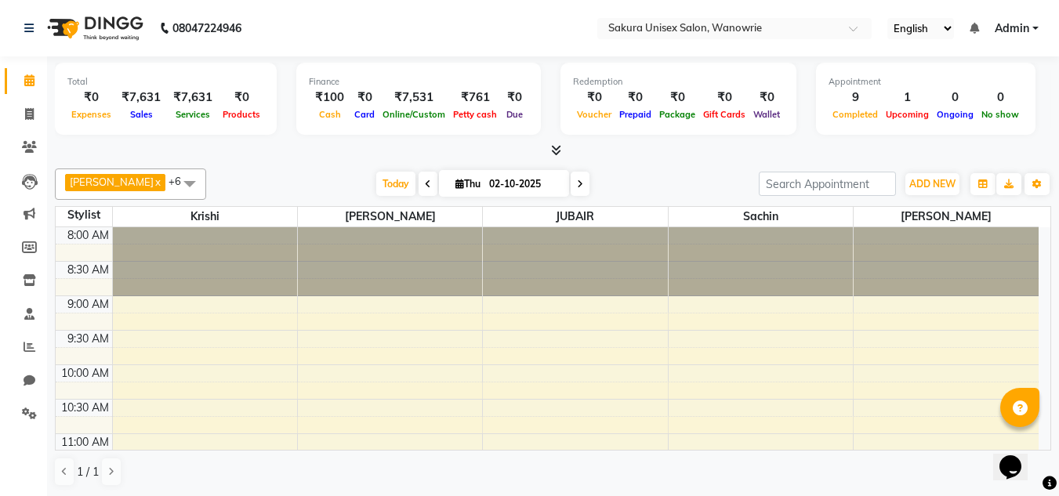
scroll to position [1, 0]
drag, startPoint x: 893, startPoint y: 103, endPoint x: 893, endPoint y: 136, distance: 32.9
click at [893, 109] on div "1 Upcoming" at bounding box center [907, 105] width 51 height 34
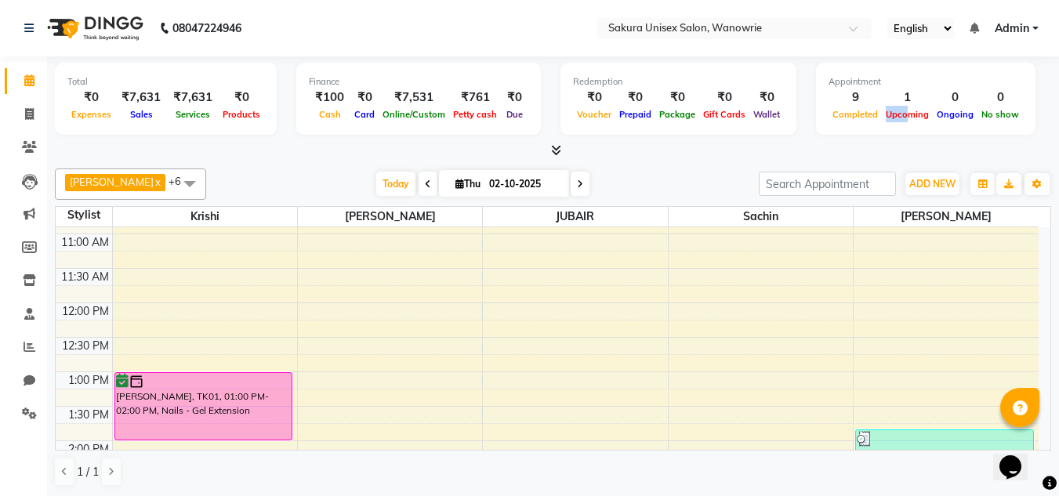
scroll to position [157, 0]
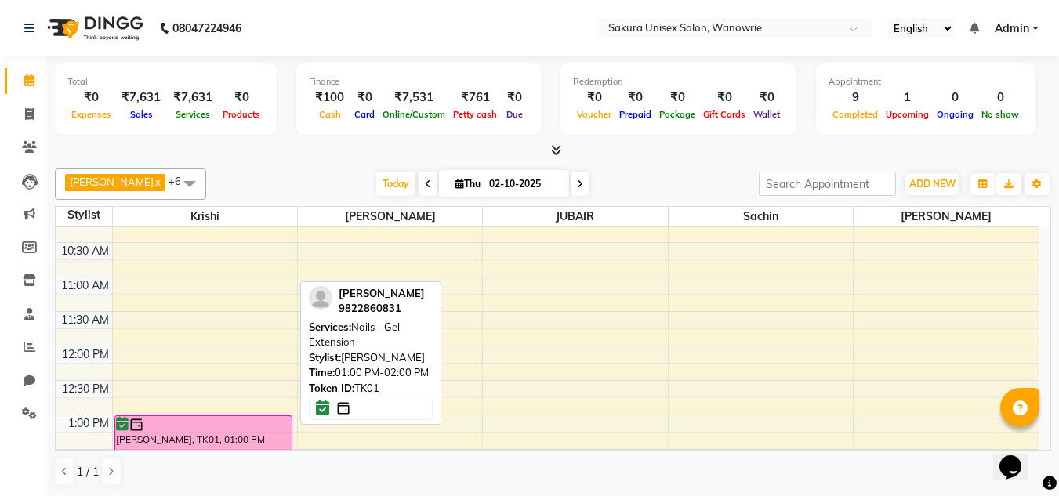
click at [216, 419] on div at bounding box center [204, 425] width 176 height 16
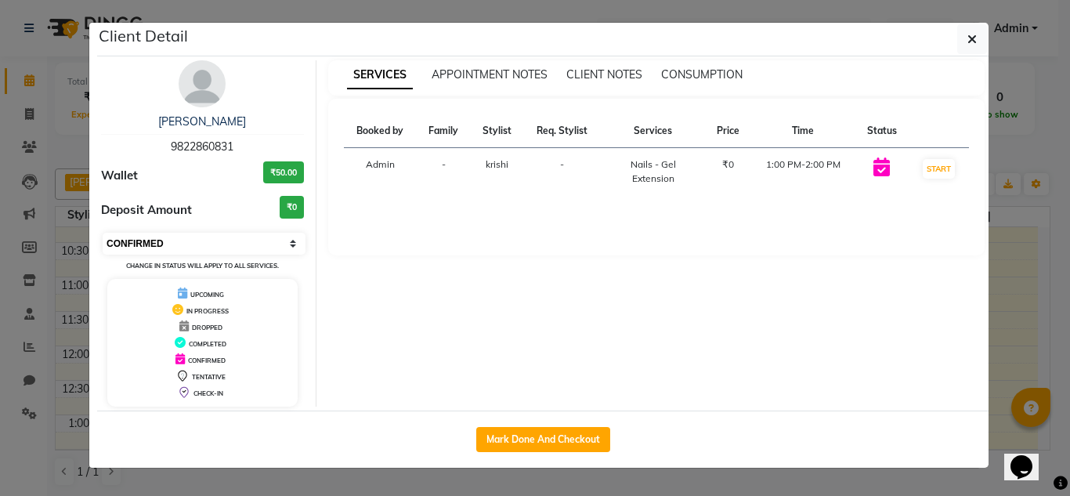
click at [253, 241] on select "Select IN SERVICE CONFIRMED TENTATIVE CHECK IN MARK DONE DROPPED UPCOMING" at bounding box center [204, 244] width 203 height 22
select select "2"
click at [103, 233] on select "Select IN SERVICE CONFIRMED TENTATIVE CHECK IN MARK DONE DROPPED UPCOMING" at bounding box center [204, 244] width 203 height 22
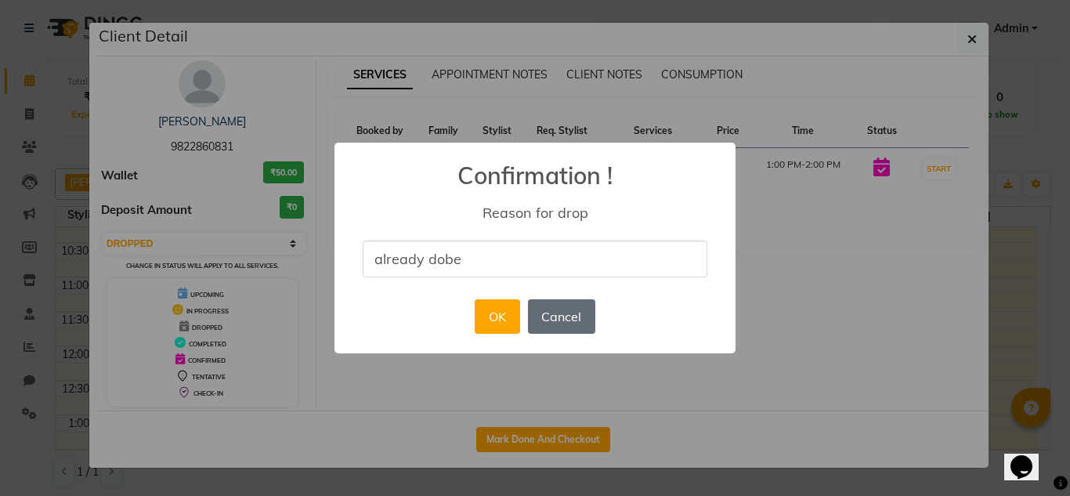
type input "already dobe"
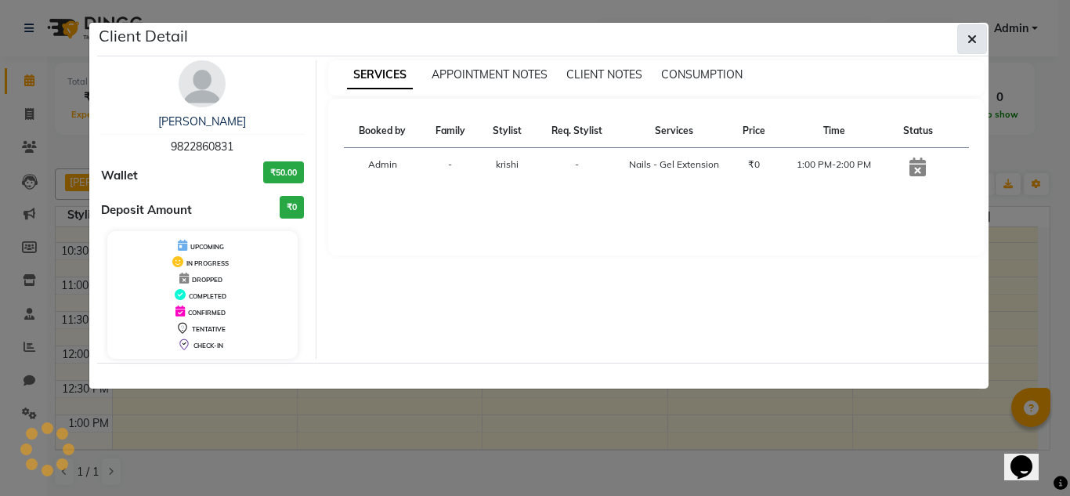
click at [977, 44] on button "button" at bounding box center [973, 39] width 30 height 30
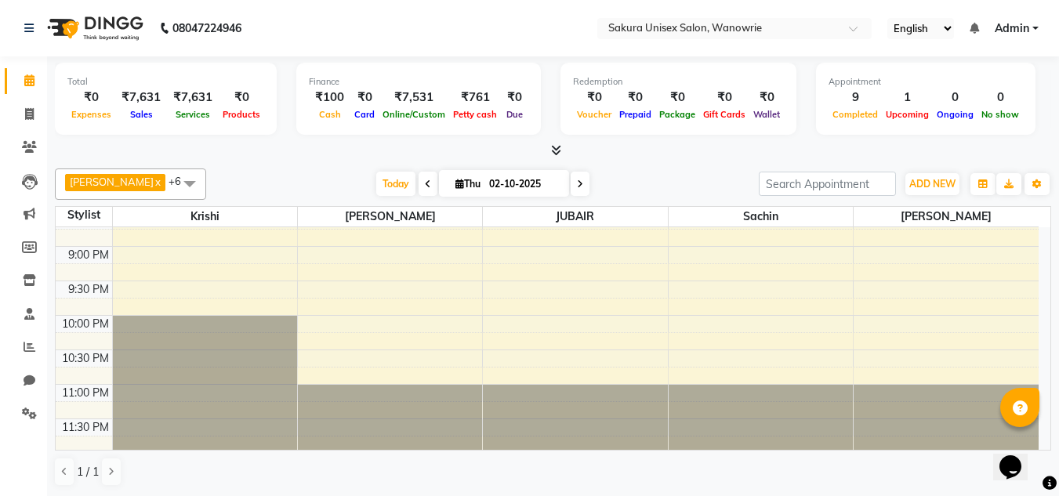
scroll to position [880, 0]
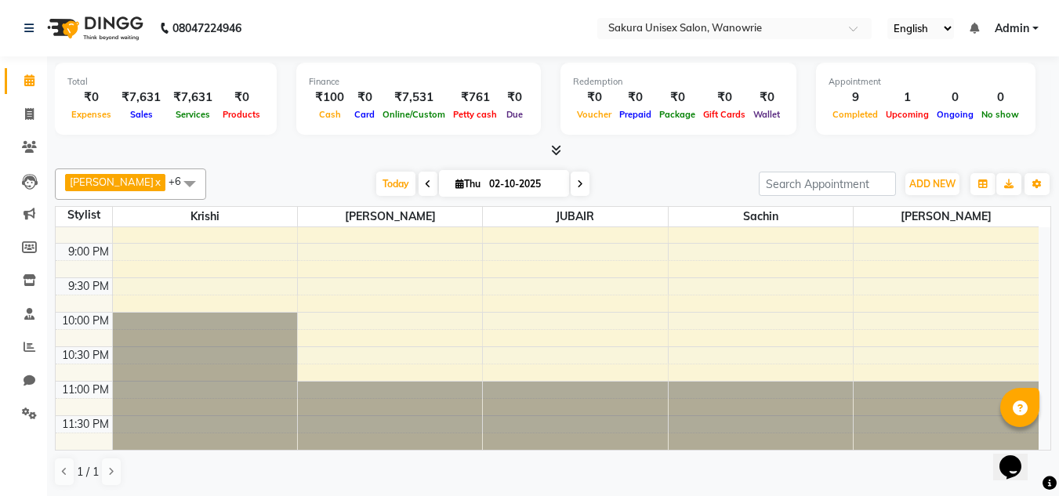
click at [27, 129] on li "Invoice" at bounding box center [23, 115] width 47 height 34
click at [28, 117] on icon at bounding box center [29, 114] width 9 height 12
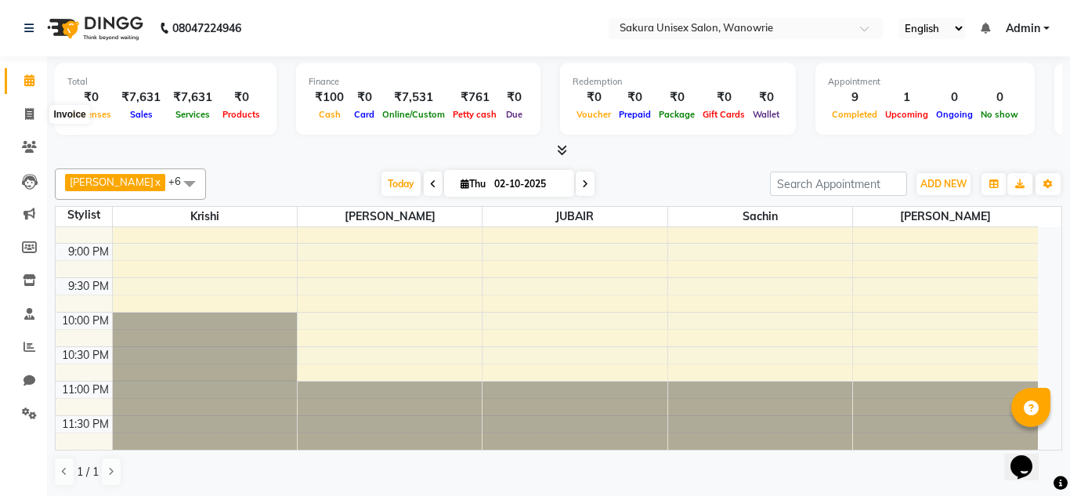
select select "7662"
select select "service"
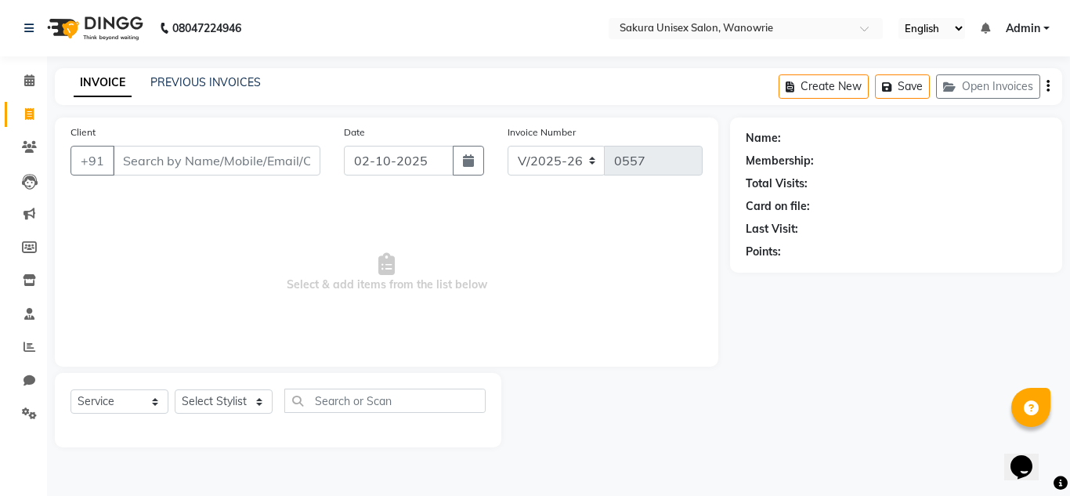
click at [969, 100] on div "Create New Save Open Invoices" at bounding box center [921, 86] width 284 height 37
click at [969, 95] on button "Open Invoices" at bounding box center [988, 86] width 104 height 24
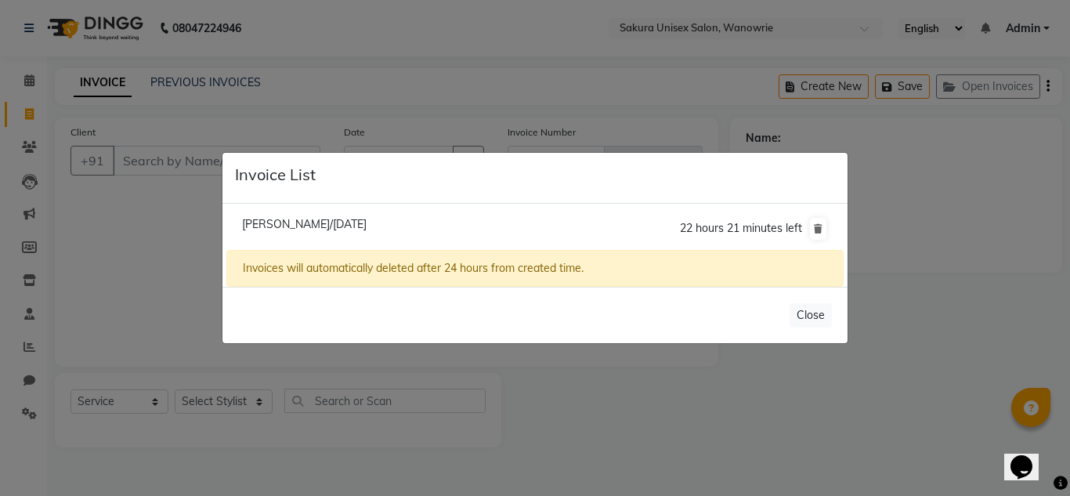
click at [527, 286] on div "Invoices will automatically deleted after 24 hours from created time." at bounding box center [535, 268] width 618 height 37
click at [367, 221] on span "[PERSON_NAME]/[DATE]" at bounding box center [304, 224] width 125 height 14
type input "9881386798"
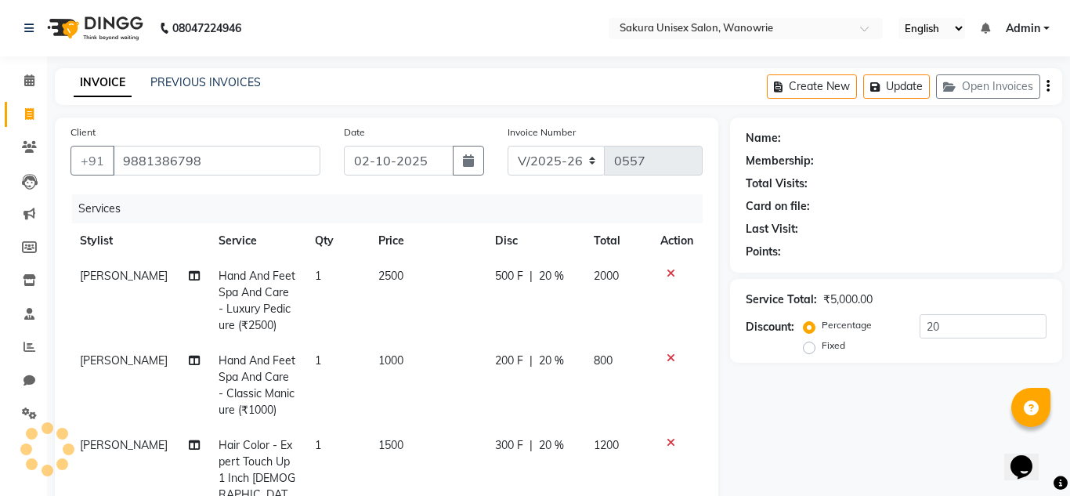
click at [372, 212] on li "[PERSON_NAME]/[DATE] 22 hours 21 minutes left" at bounding box center [535, 190] width 618 height 44
type input "0"
select select "1: Object"
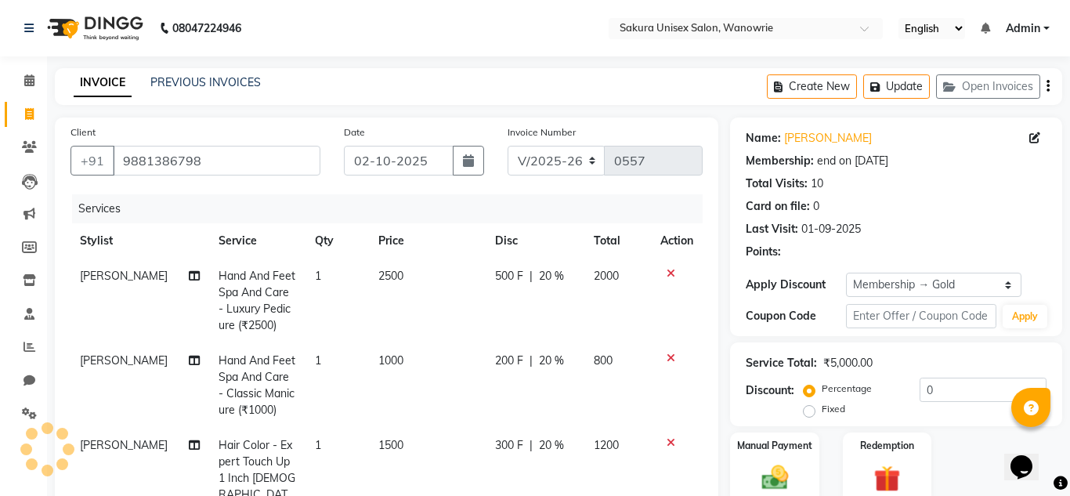
type input "20"
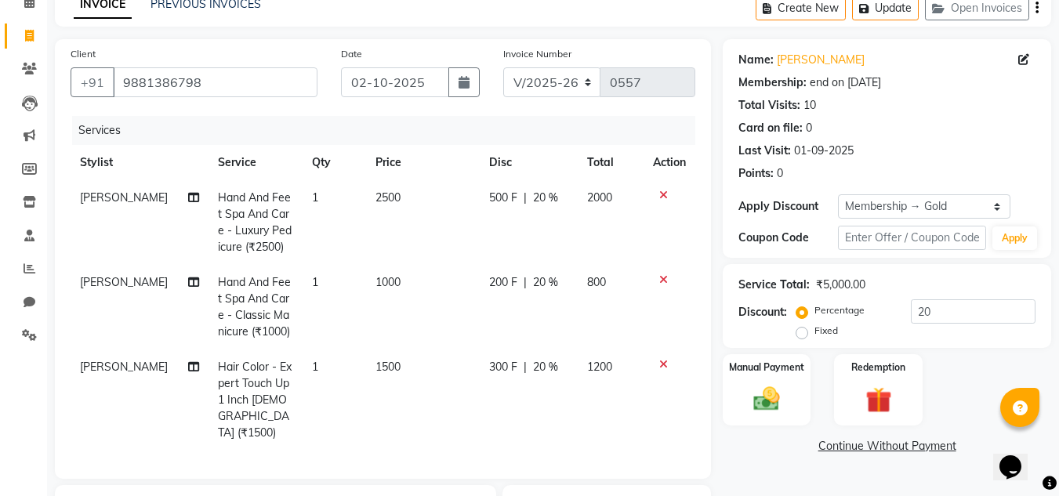
scroll to position [284, 0]
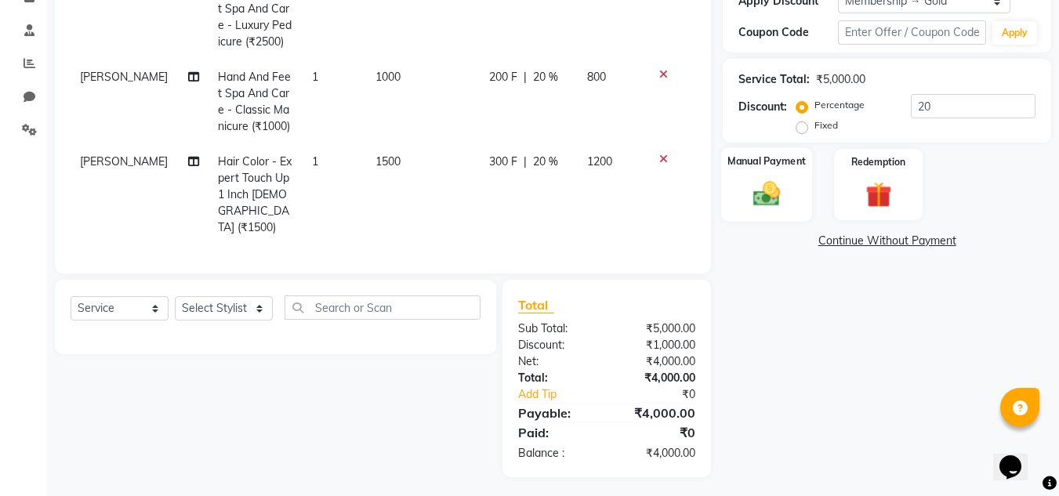
click at [737, 198] on div "Manual Payment" at bounding box center [767, 184] width 92 height 74
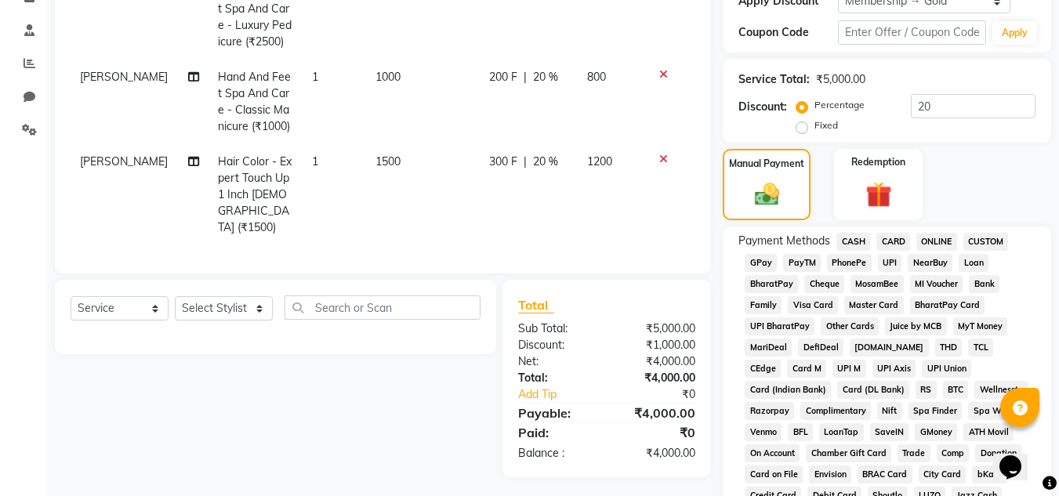
scroll to position [49, 0]
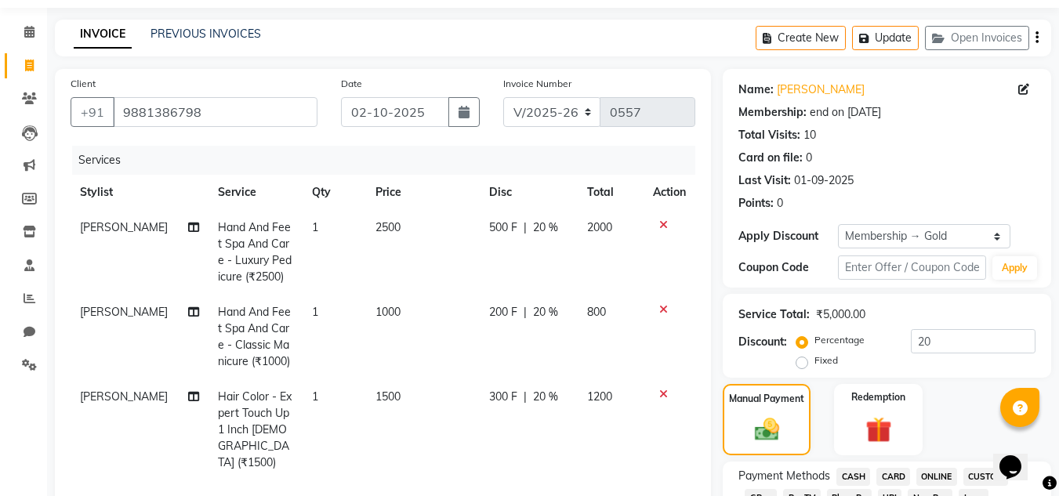
drag, startPoint x: 123, startPoint y: 393, endPoint x: 105, endPoint y: 388, distance: 18.6
click at [120, 393] on td "[PERSON_NAME]" at bounding box center [140, 429] width 138 height 101
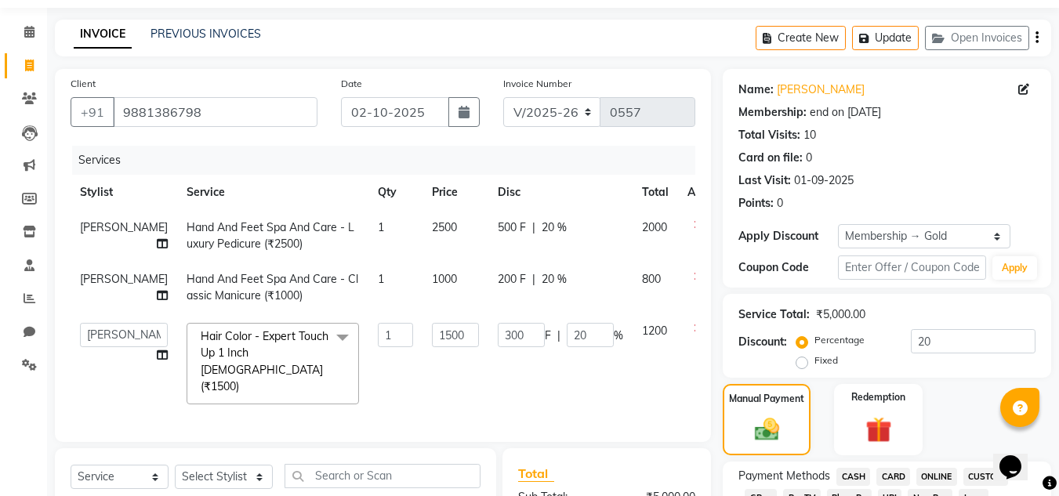
click at [108, 316] on td "[PERSON_NAME] [PERSON_NAME] krishi [PERSON_NAME] sachin" at bounding box center [124, 363] width 107 height 100
click at [107, 324] on select "[PERSON_NAME] [PERSON_NAME] krishi [PERSON_NAME] sachin" at bounding box center [124, 335] width 88 height 24
select select "87317"
click at [98, 282] on span "[PERSON_NAME]" at bounding box center [124, 279] width 88 height 14
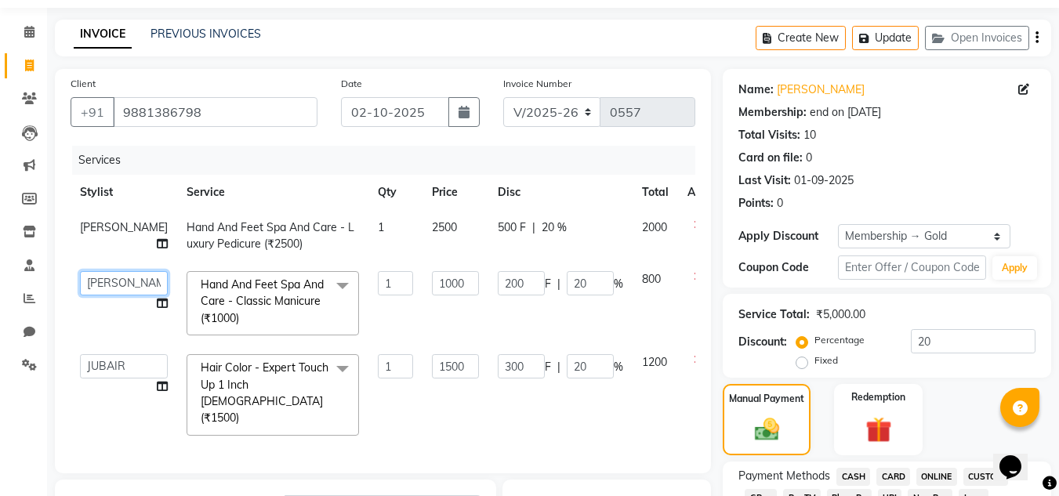
click at [98, 283] on select "[PERSON_NAME] [PERSON_NAME] krishi [PERSON_NAME] sachin" at bounding box center [124, 283] width 88 height 24
select select "70210"
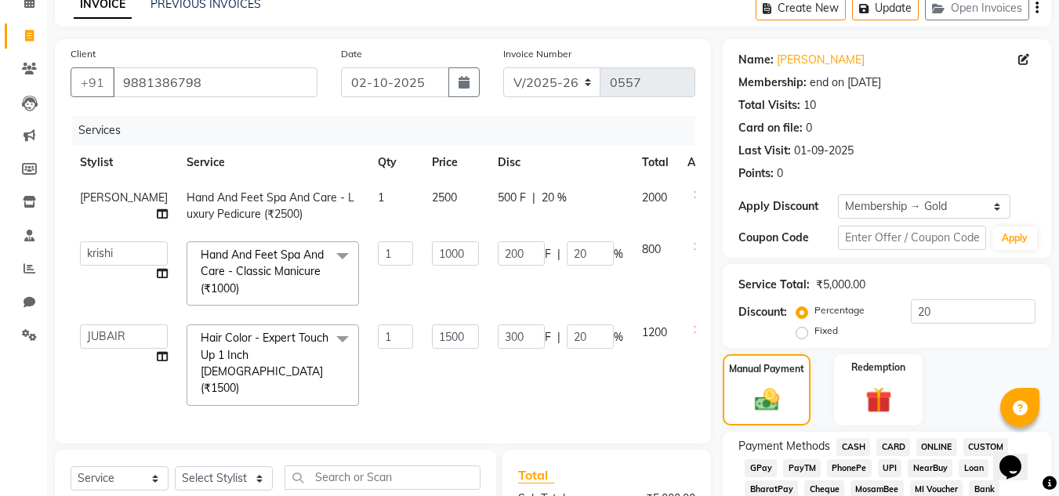
scroll to position [235, 0]
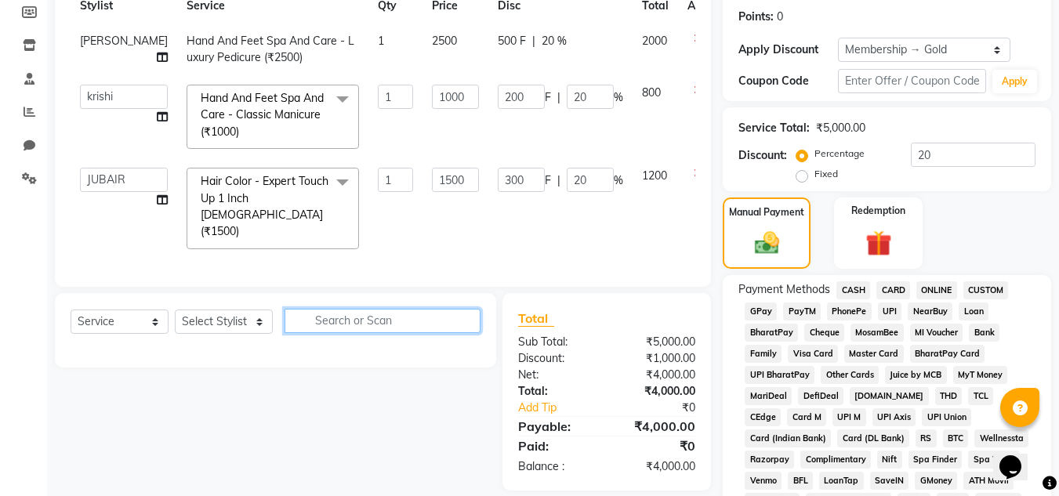
click at [419, 319] on input "text" at bounding box center [382, 321] width 196 height 24
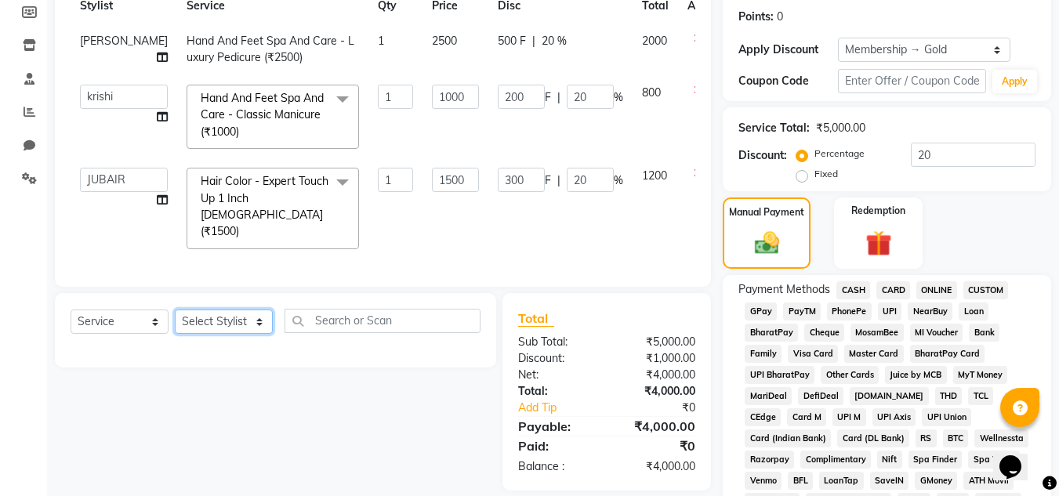
click at [214, 310] on select "Select Stylist [PERSON_NAME] [PERSON_NAME] krishi [PERSON_NAME] sachin" at bounding box center [224, 322] width 98 height 24
select select "75574"
click at [175, 310] on select "Select Stylist [PERSON_NAME] [PERSON_NAME] krishi [PERSON_NAME] sachin" at bounding box center [224, 322] width 98 height 24
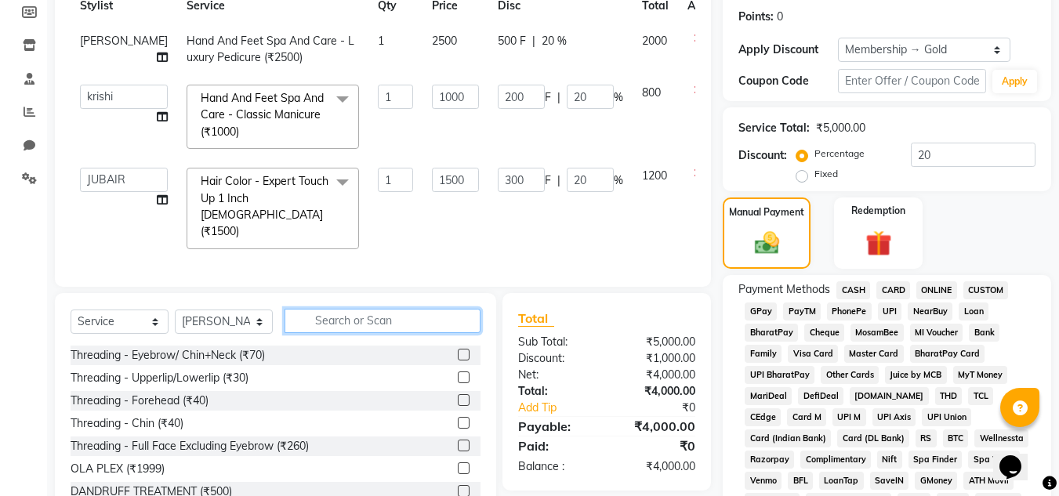
click at [401, 321] on input "text" at bounding box center [382, 321] width 196 height 24
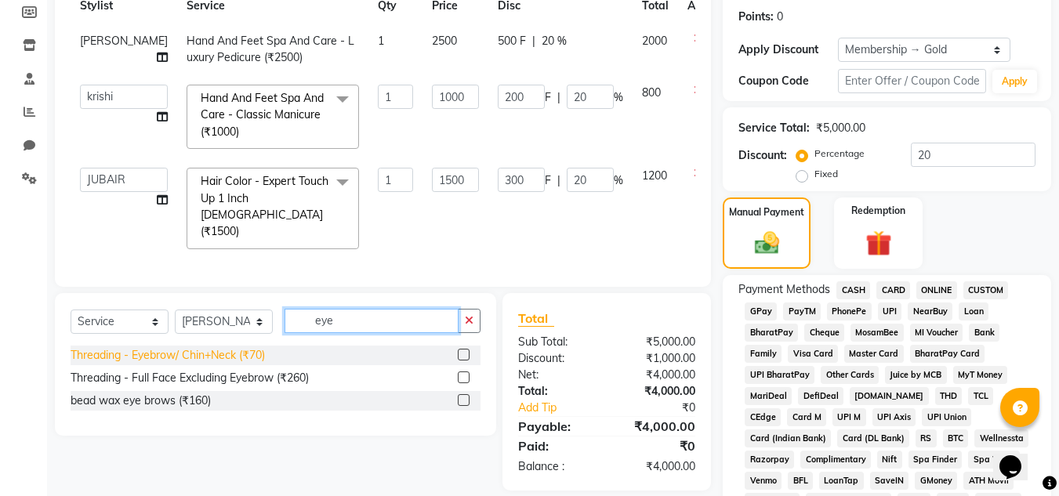
type input "eye"
click at [234, 353] on div "Threading - Eyebrow/ Chin+Neck (₹70)" at bounding box center [168, 355] width 194 height 16
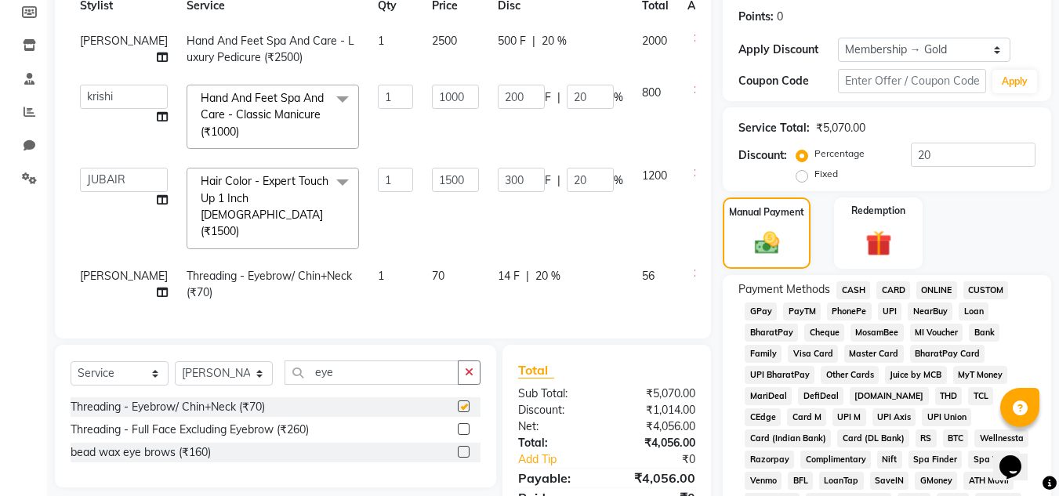
checkbox input "false"
click at [451, 369] on input "eye" at bounding box center [371, 372] width 174 height 24
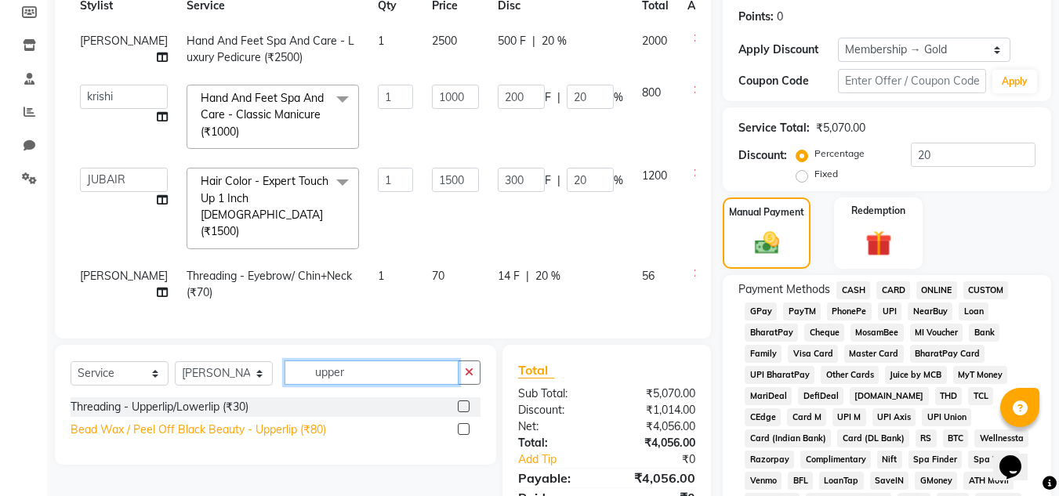
type input "upper"
click at [247, 428] on div "Bead Wax / Peel Off Black Beauty - Upperlip (₹80)" at bounding box center [198, 430] width 255 height 16
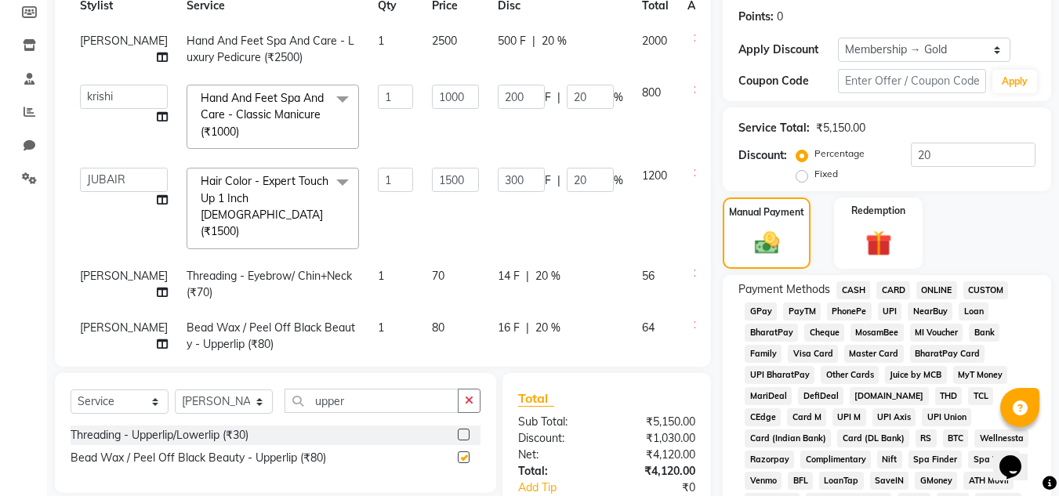
checkbox input "false"
click at [475, 391] on button "button" at bounding box center [469, 401] width 23 height 24
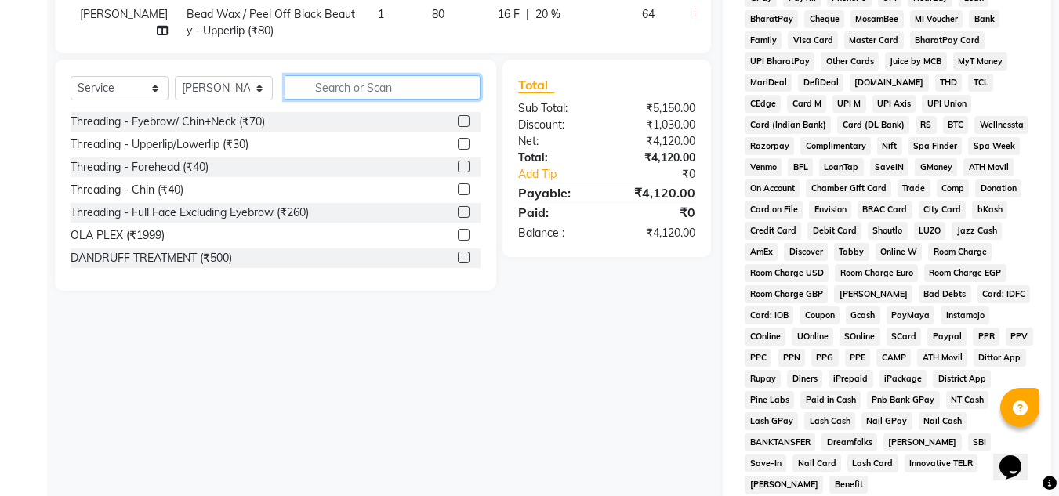
scroll to position [313, 0]
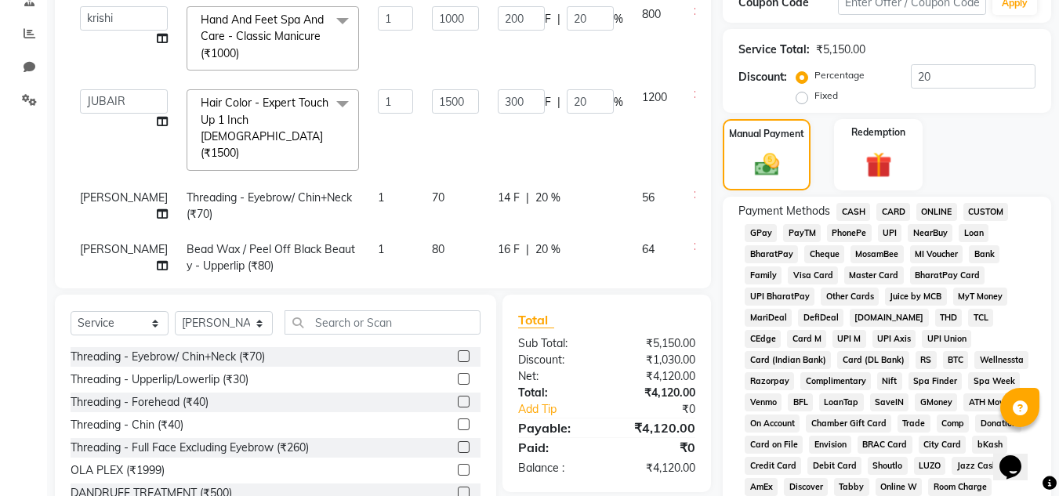
click at [952, 206] on span "ONLINE" at bounding box center [936, 212] width 41 height 18
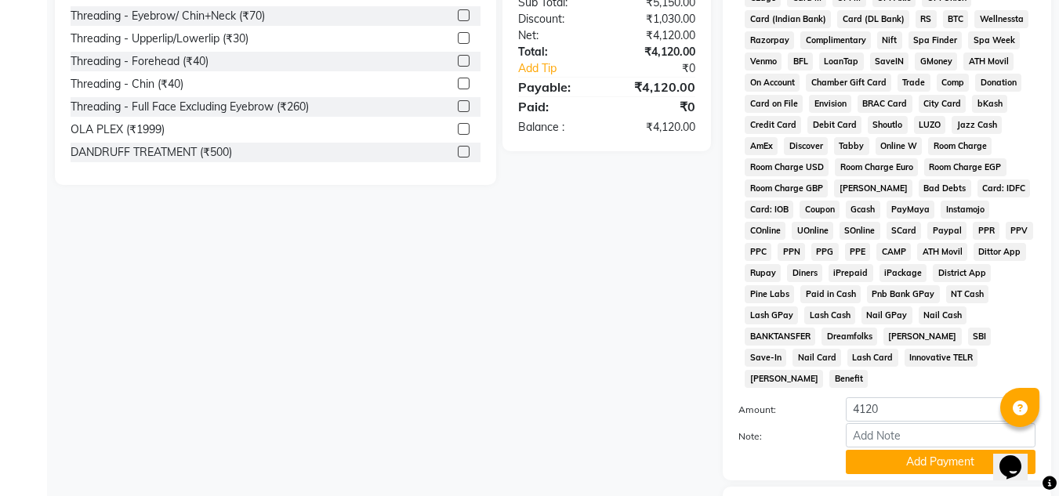
scroll to position [733, 0]
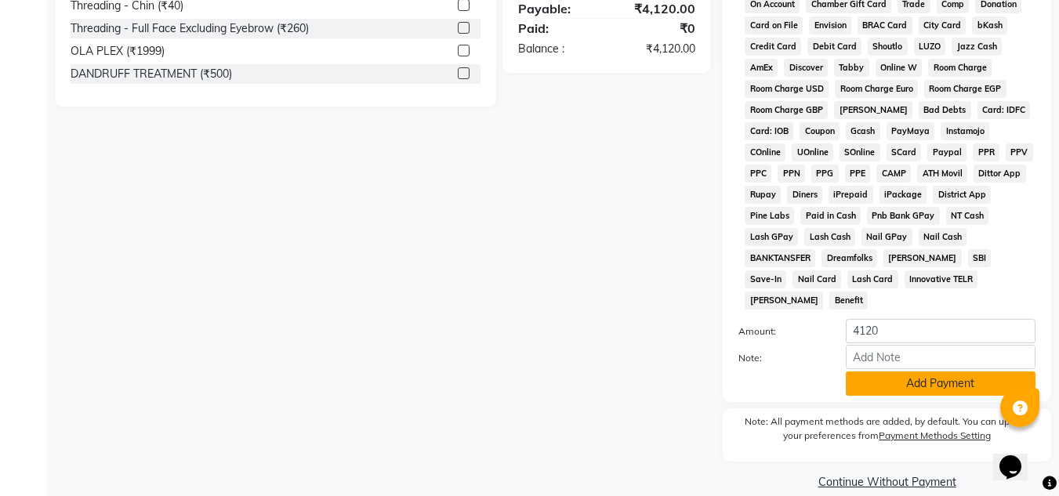
click at [947, 371] on button "Add Payment" at bounding box center [941, 383] width 190 height 24
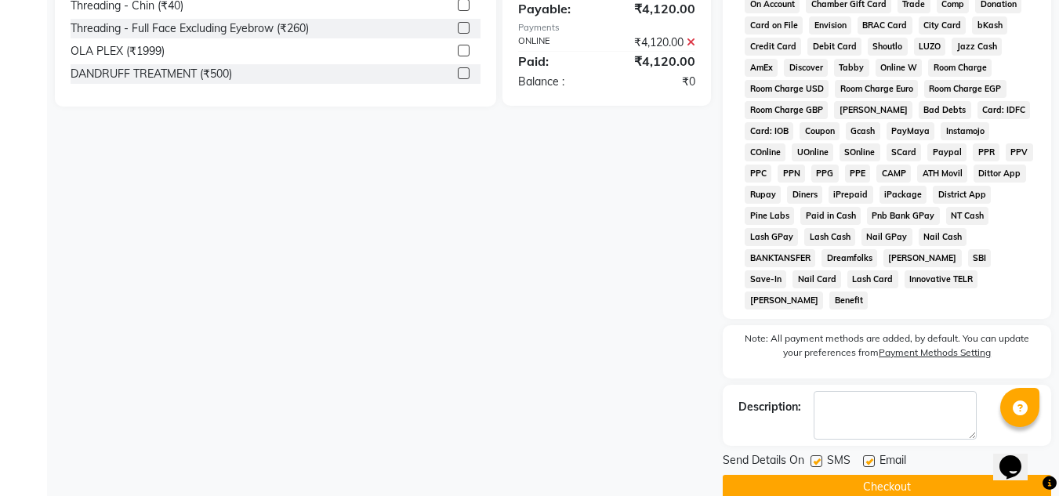
scroll to position [738, 0]
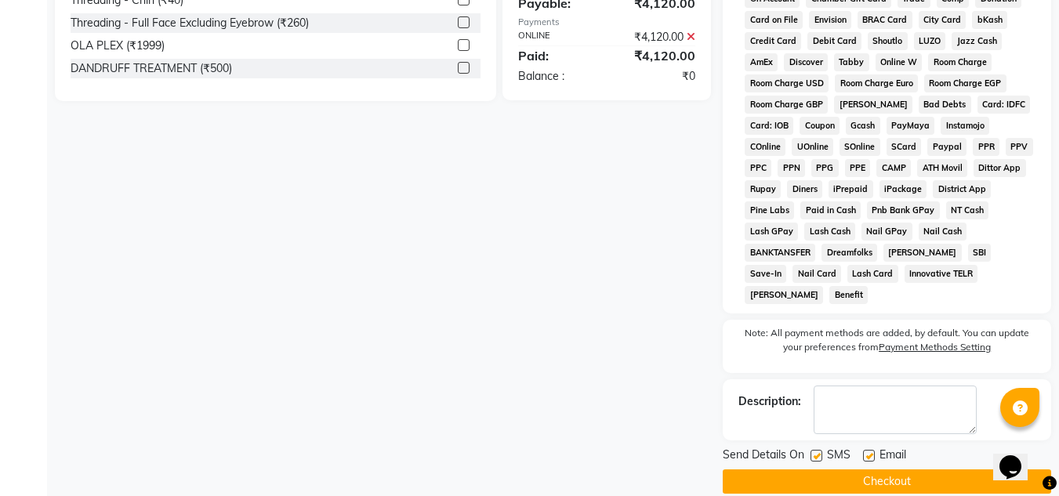
click at [848, 469] on button "Checkout" at bounding box center [887, 481] width 328 height 24
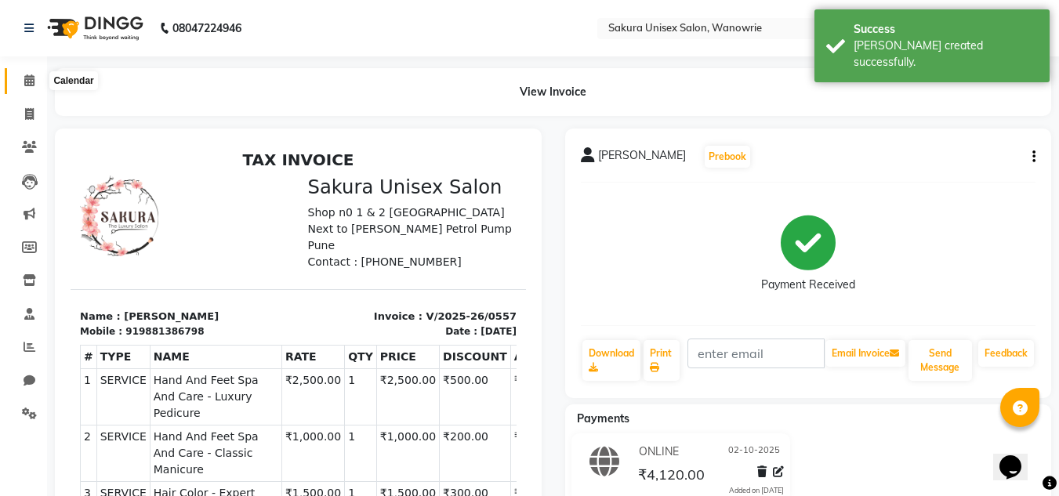
click at [31, 89] on span at bounding box center [29, 81] width 27 height 18
